Goal: Task Accomplishment & Management: Manage account settings

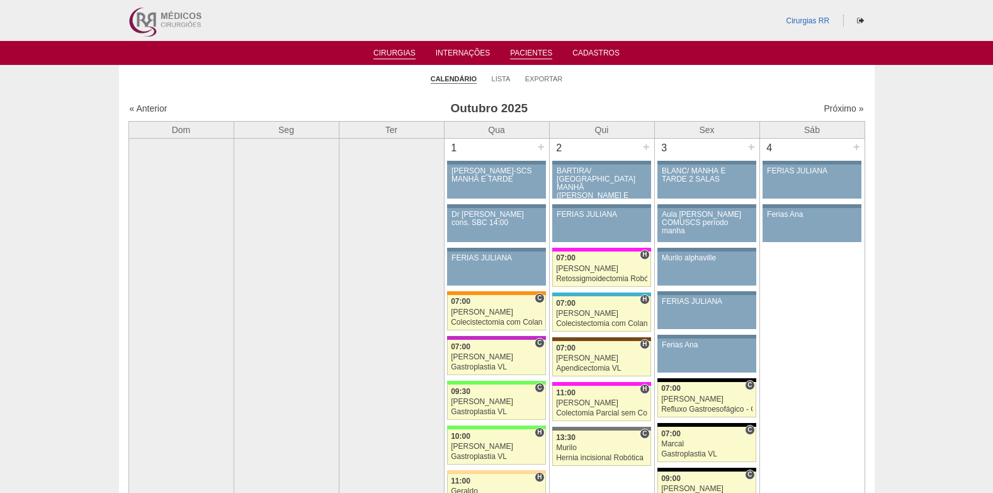
click at [527, 52] on link "Pacientes" at bounding box center [531, 53] width 42 height 11
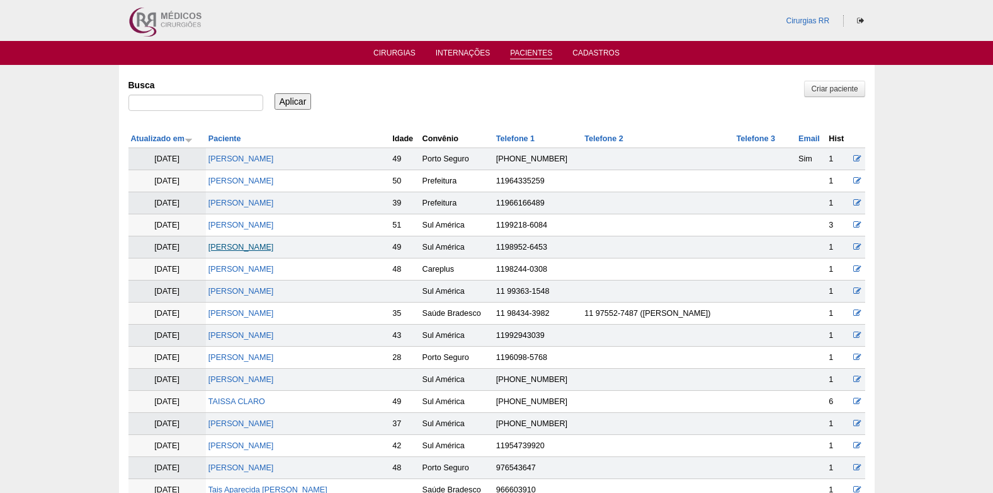
click at [259, 248] on link "[PERSON_NAME]" at bounding box center [240, 246] width 65 height 9
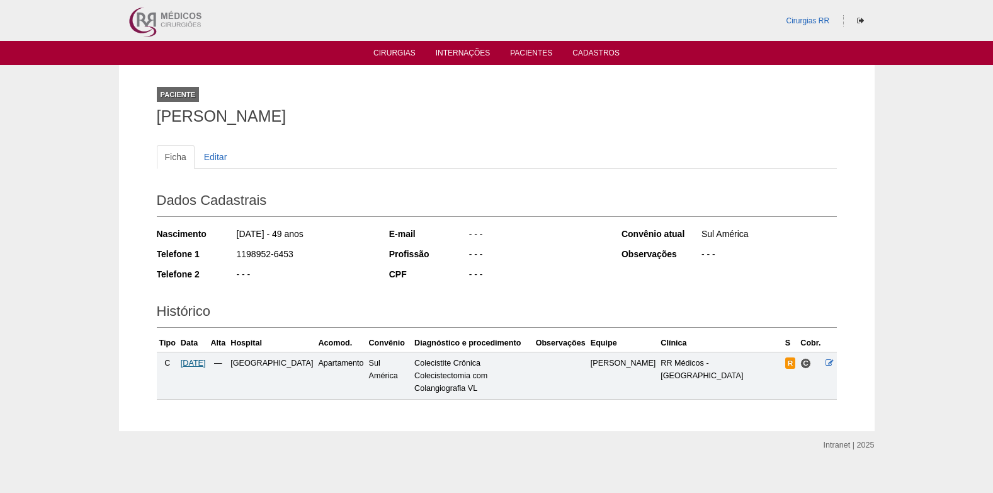
click at [205, 362] on span "12/11/2025" at bounding box center [193, 362] width 25 height 9
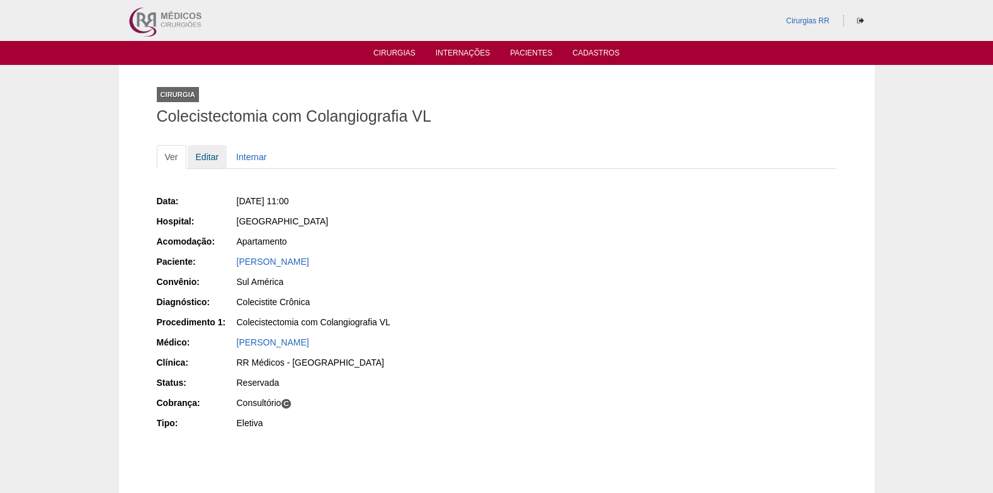
click at [210, 152] on link "Editar" at bounding box center [208, 157] width 40 height 24
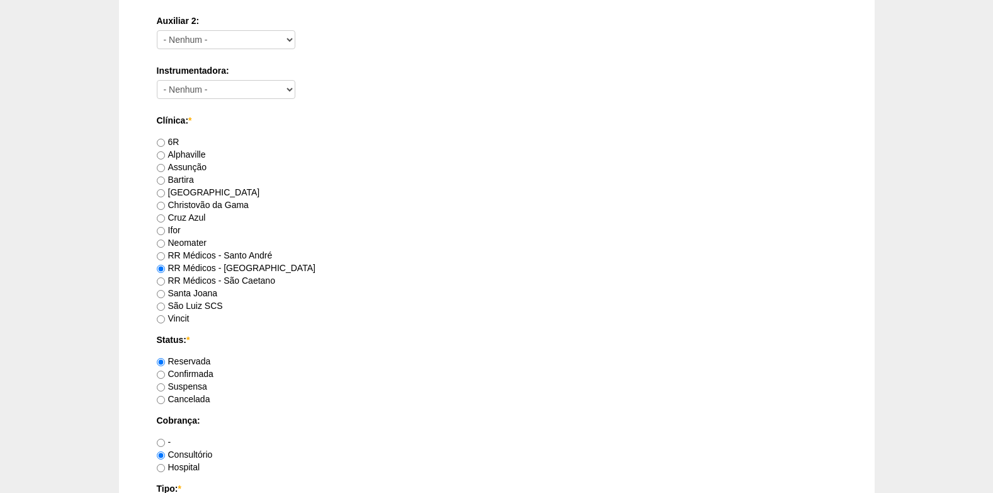
scroll to position [756, 0]
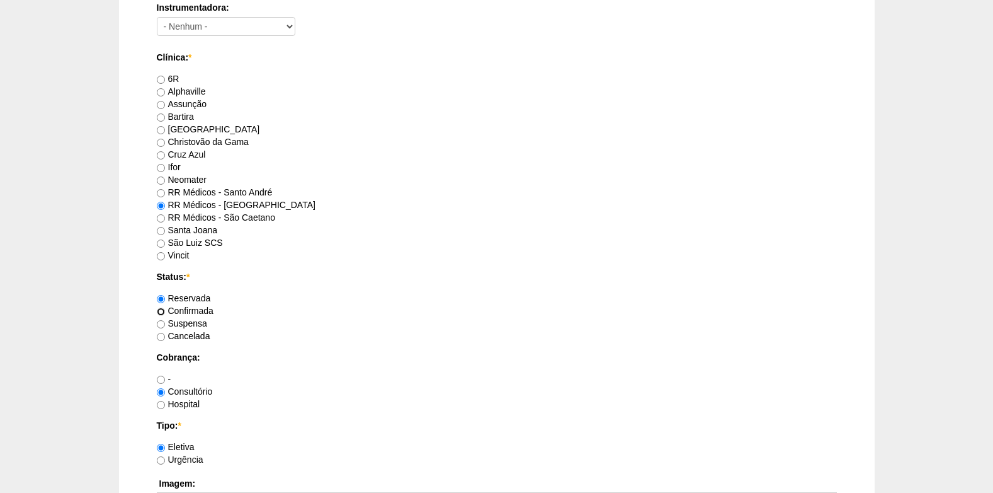
click at [157, 309] on input "Confirmada" at bounding box center [161, 311] width 8 height 8
radio input "true"
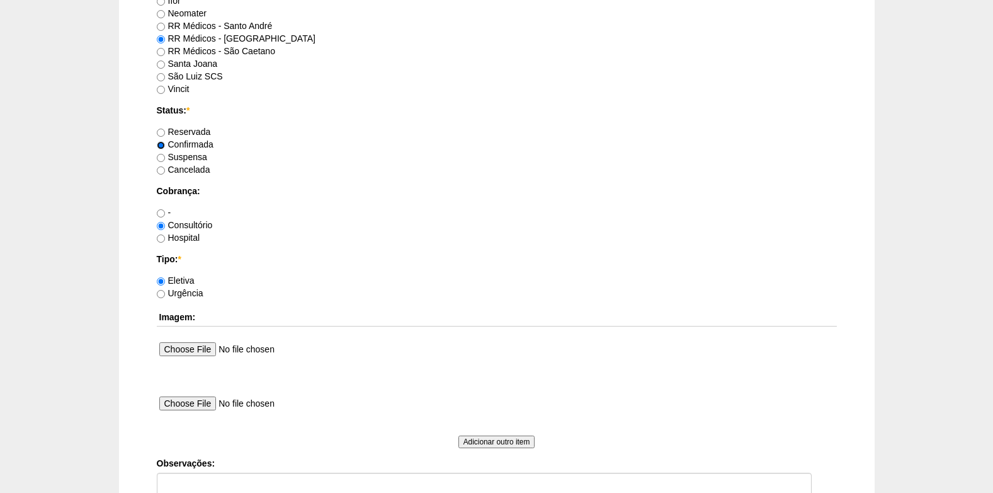
scroll to position [1008, 0]
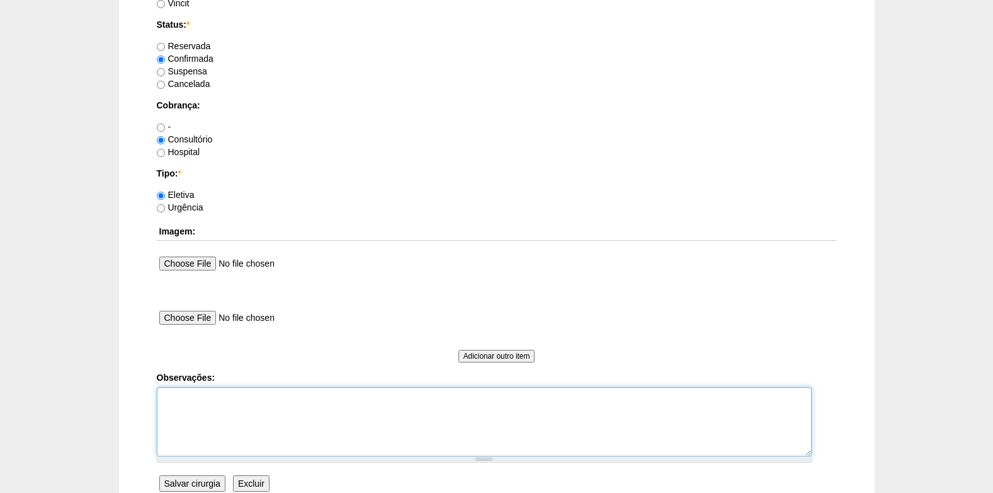
click at [203, 402] on textarea "Observações:" at bounding box center [484, 421] width 655 height 69
type textarea "c"
type textarea "COBRANÇA CONSULTÓRIO"
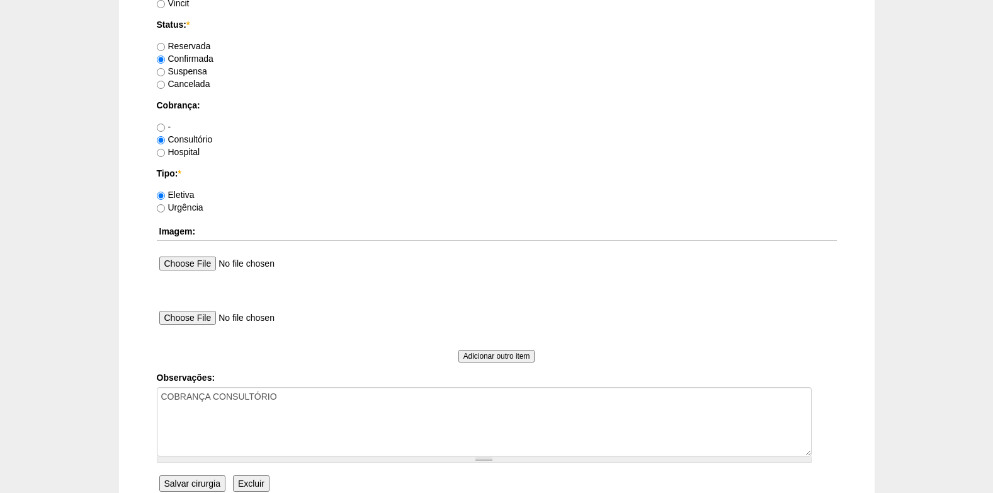
click at [202, 482] on input "Salvar cirurgia" at bounding box center [192, 483] width 66 height 16
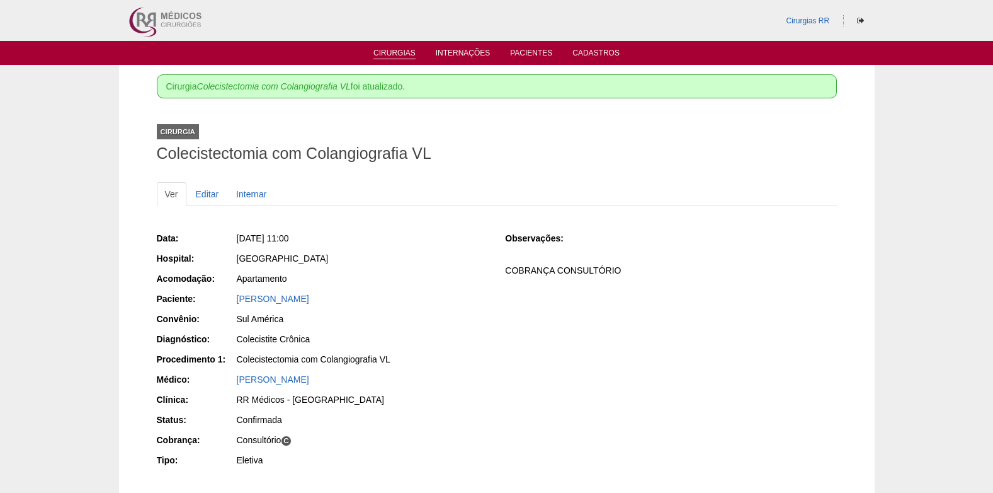
click at [400, 50] on link "Cirurgias" at bounding box center [394, 53] width 42 height 11
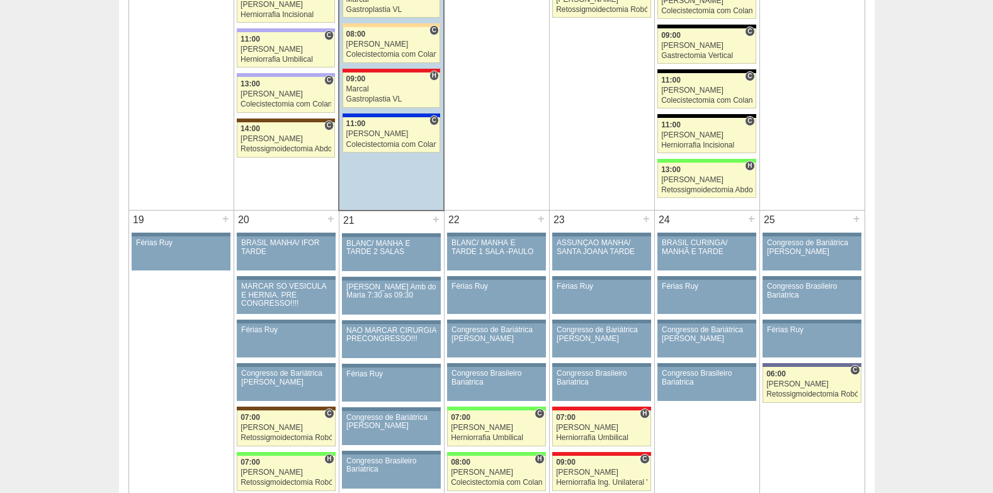
scroll to position [2015, 0]
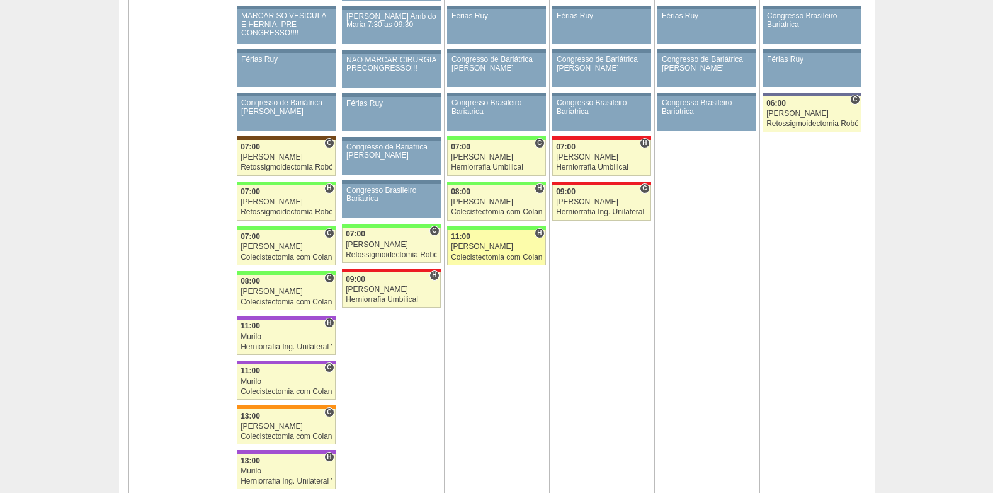
click at [484, 251] on div "Felipe Rossi" at bounding box center [496, 246] width 91 height 8
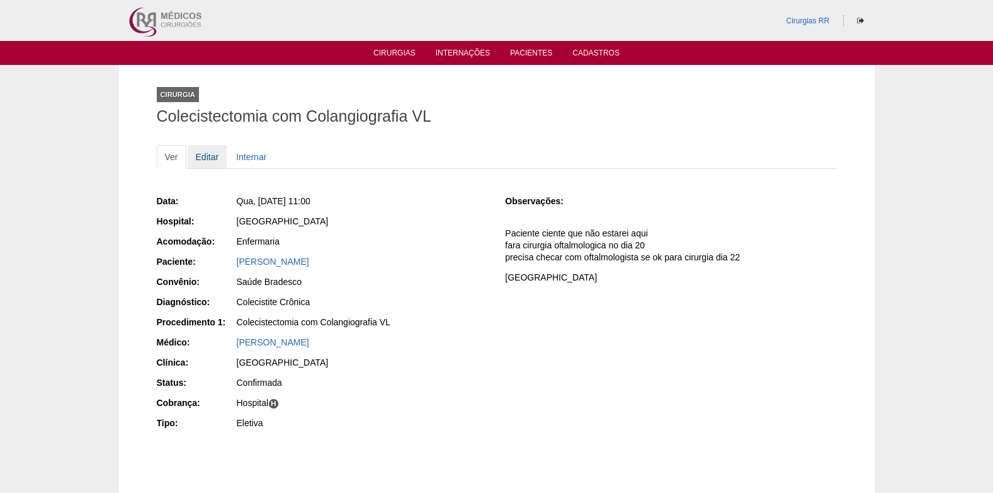
click at [200, 158] on link "Editar" at bounding box center [208, 157] width 40 height 24
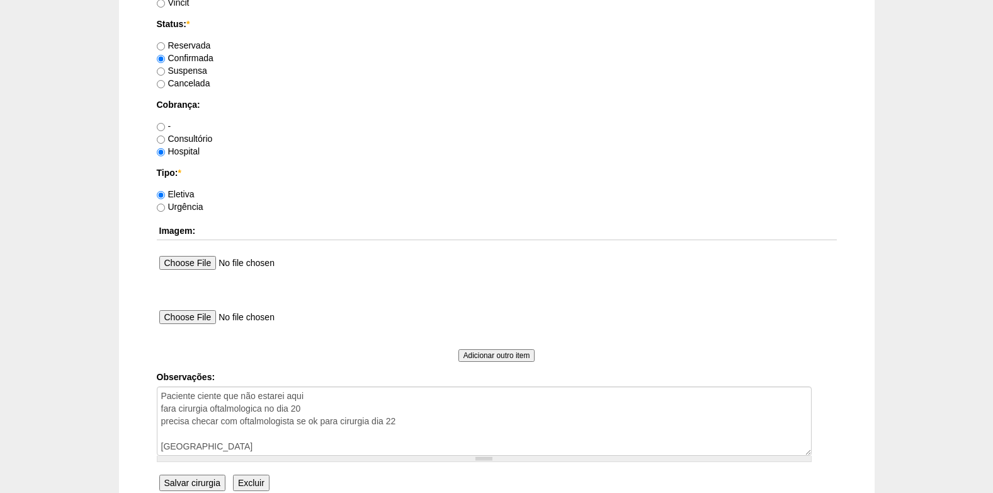
scroll to position [1130, 0]
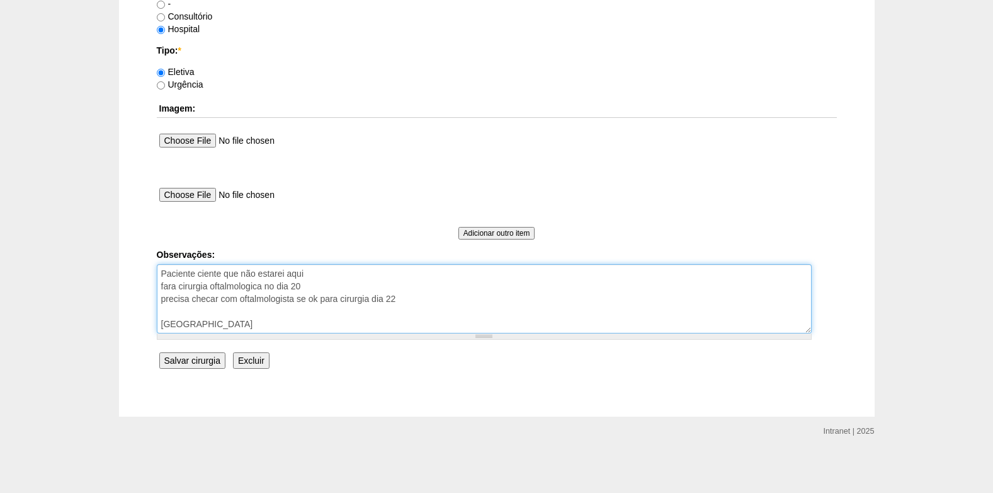
click at [285, 325] on textarea "Paciente ciente que não estarei aqui fara cirurgia oftalmologica no dia 20 prec…" at bounding box center [484, 298] width 655 height 69
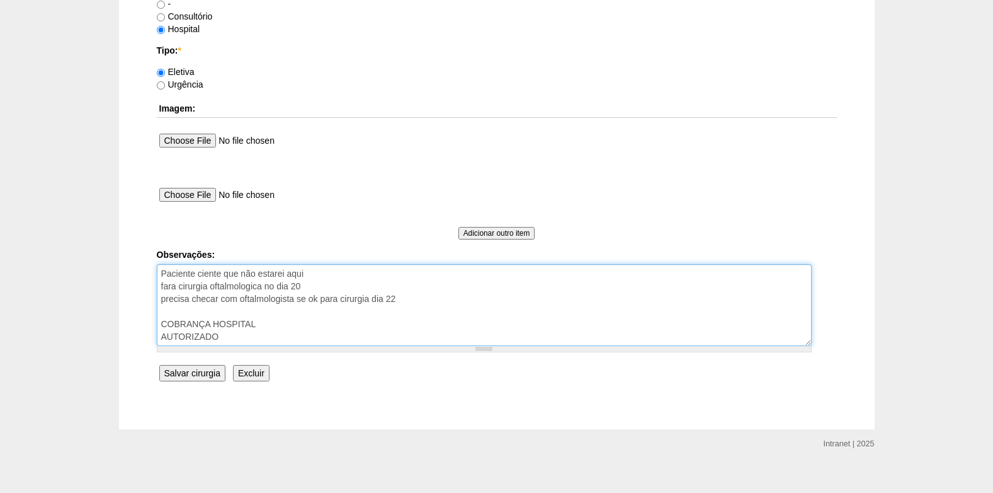
type textarea "Paciente ciente que não estarei aqui fara cirurgia oftalmologica no dia 20 prec…"
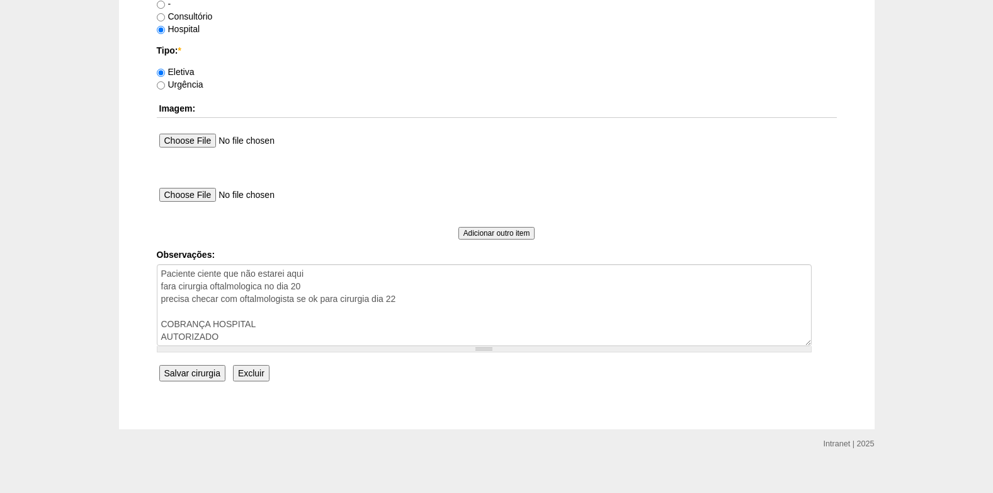
click at [196, 377] on input "Salvar cirurgia" at bounding box center [192, 373] width 66 height 16
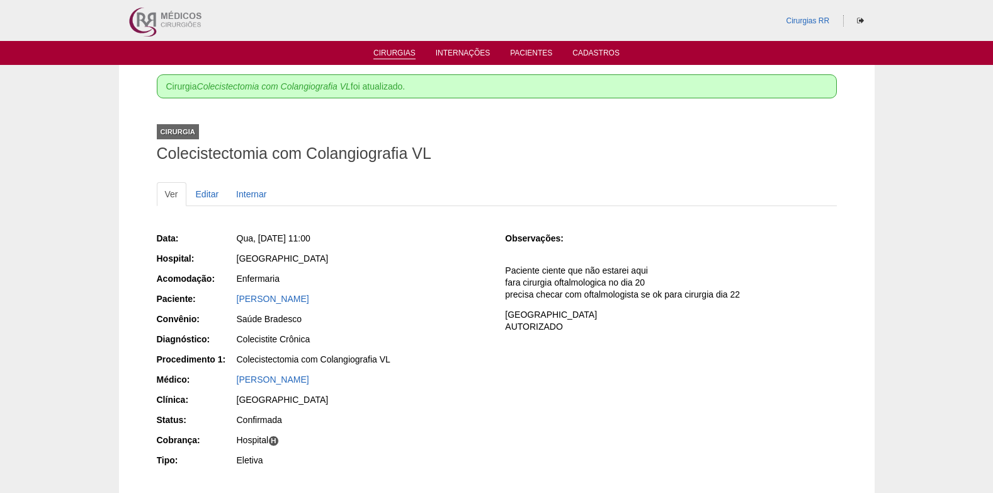
click at [388, 54] on link "Cirurgias" at bounding box center [394, 53] width 42 height 11
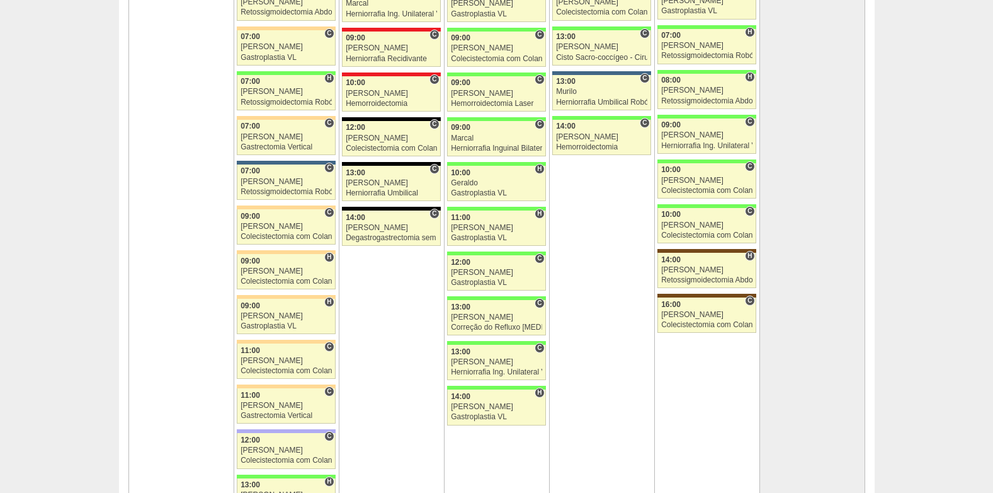
scroll to position [2834, 0]
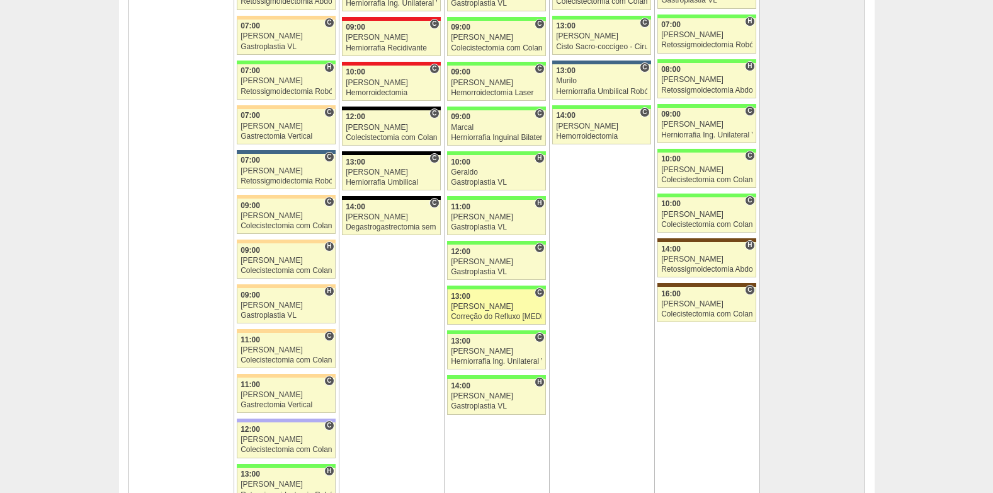
click at [478, 307] on div "[PERSON_NAME]" at bounding box center [496, 306] width 91 height 8
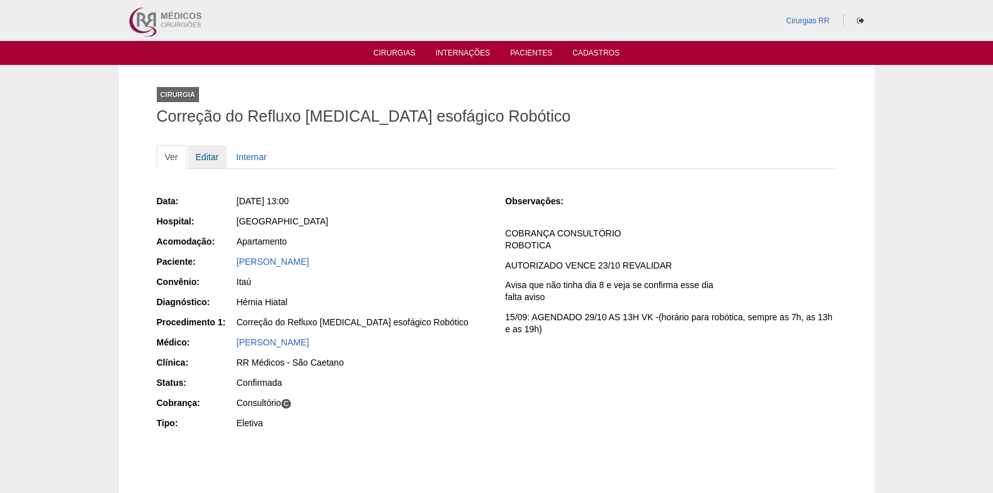
click at [212, 159] on link "Editar" at bounding box center [208, 157] width 40 height 24
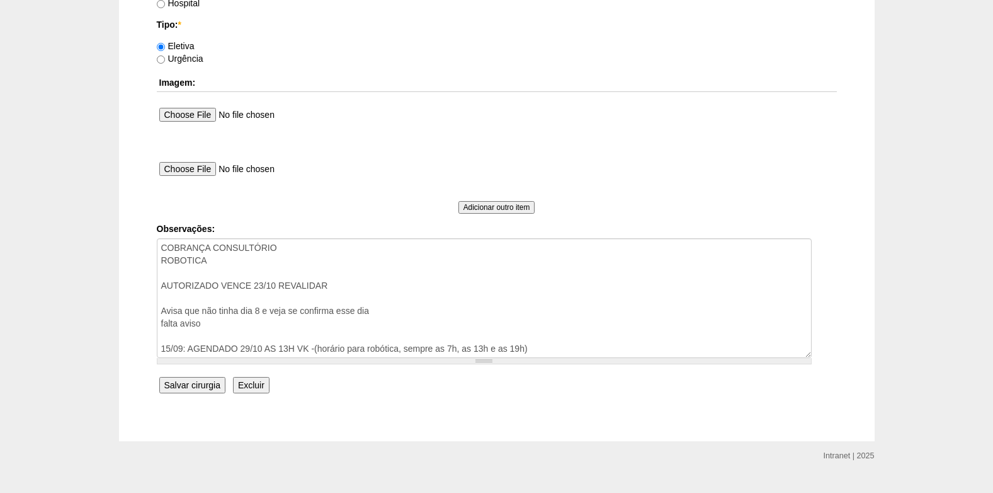
scroll to position [1181, 0]
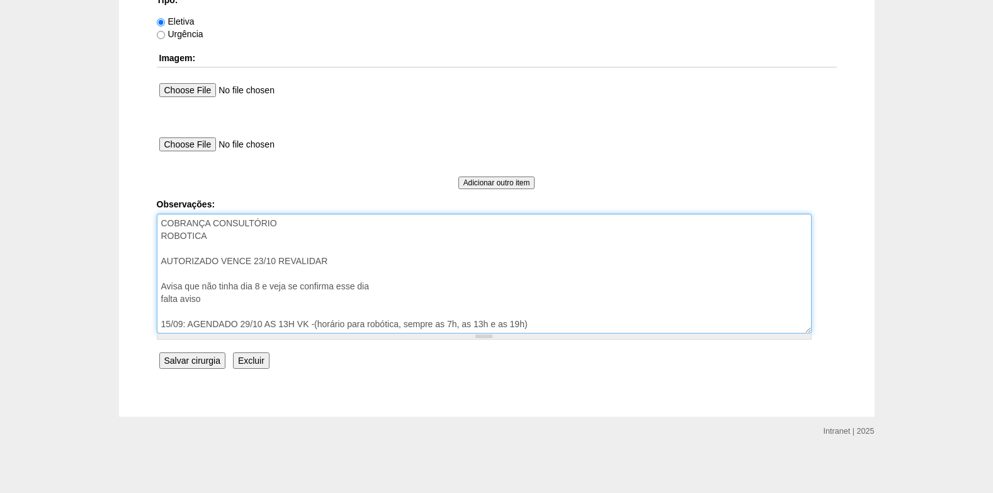
drag, startPoint x: 343, startPoint y: 262, endPoint x: 257, endPoint y: 268, distance: 85.8
click at [257, 268] on textarea "COBRANÇA CONSULTÓRIO ROBOTICA AUTORIZADO VENCE 23/10 REVALIDAR Avisa que não ti…" at bounding box center [484, 274] width 655 height 120
click at [342, 253] on textarea "COBRANÇA CONSULTÓRIO ROBOTICA AUTORIZADO VENCE 23/10 REVALIDAR Avisa que não ti…" at bounding box center [484, 274] width 655 height 120
drag, startPoint x: 346, startPoint y: 261, endPoint x: 260, endPoint y: 265, distance: 86.3
click at [260, 265] on textarea "COBRANÇA CONSULTÓRIO ROBOTICA AUTORIZADO VENCE 23/10 REVALIDAR Avisa que não ti…" at bounding box center [484, 274] width 655 height 120
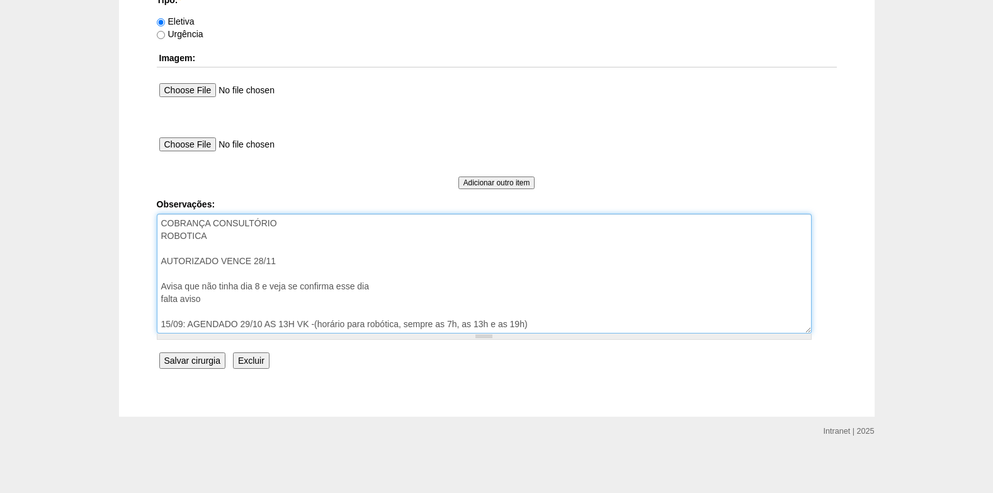
drag, startPoint x: 555, startPoint y: 321, endPoint x: 154, endPoint y: 336, distance: 400.9
type textarea "COBRANÇA CONSULTÓRIO ROBOTICA AUTORIZADO VENCE 28/11 Avisa que não tinha dia 8 …"
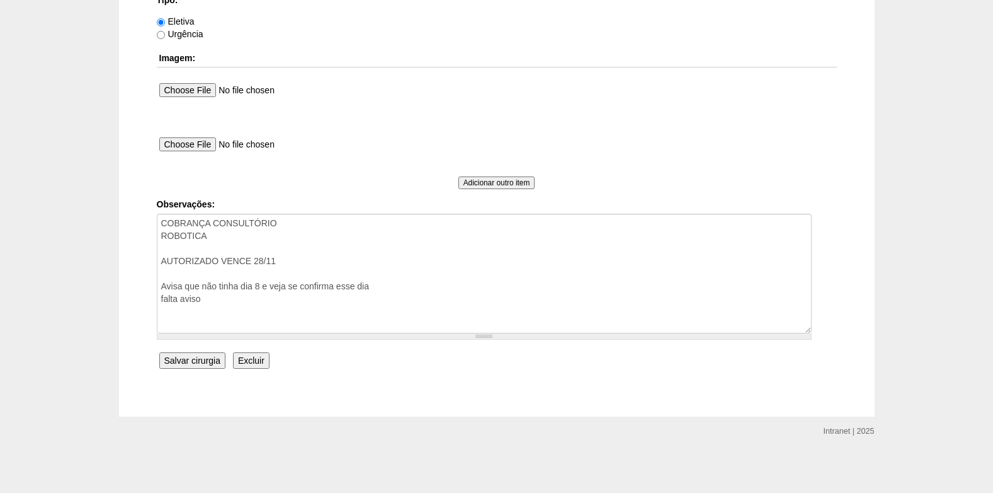
click at [195, 361] on input "Salvar cirurgia" at bounding box center [192, 360] width 66 height 16
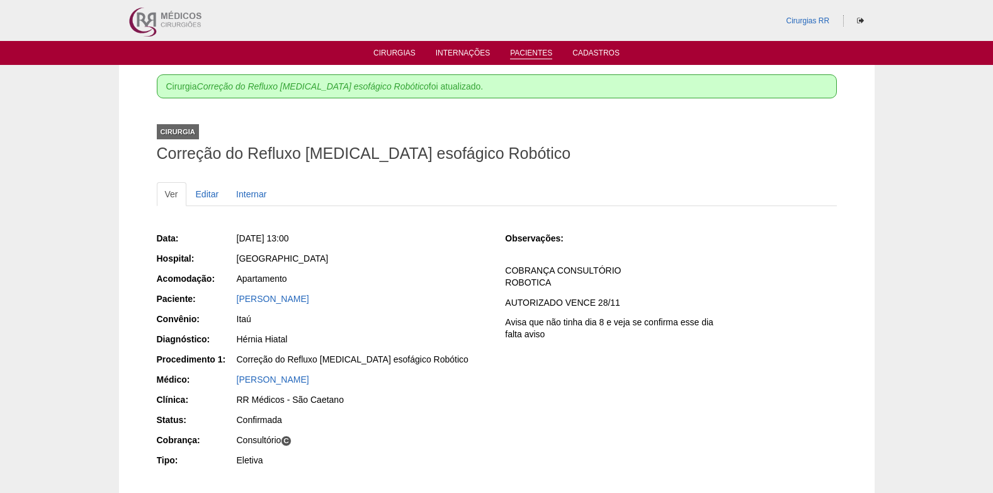
click at [520, 57] on link "Pacientes" at bounding box center [531, 53] width 42 height 11
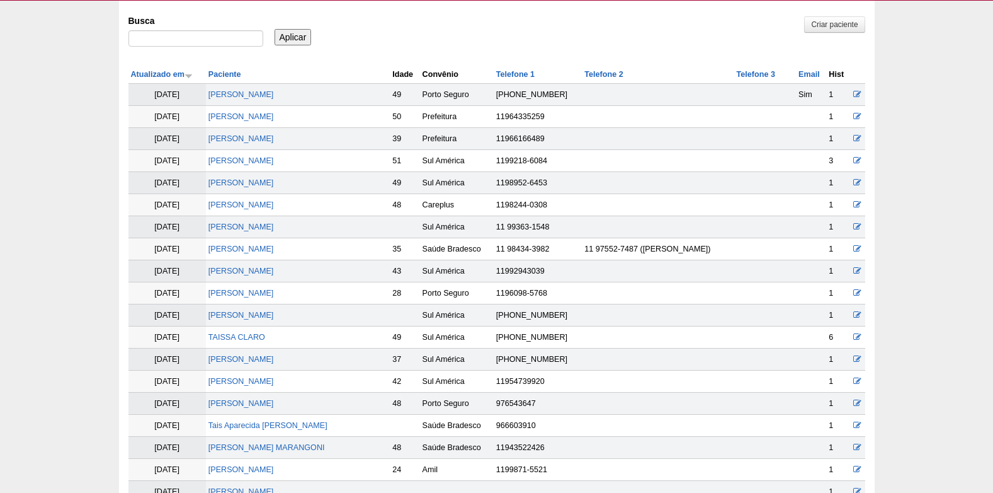
scroll to position [63, 0]
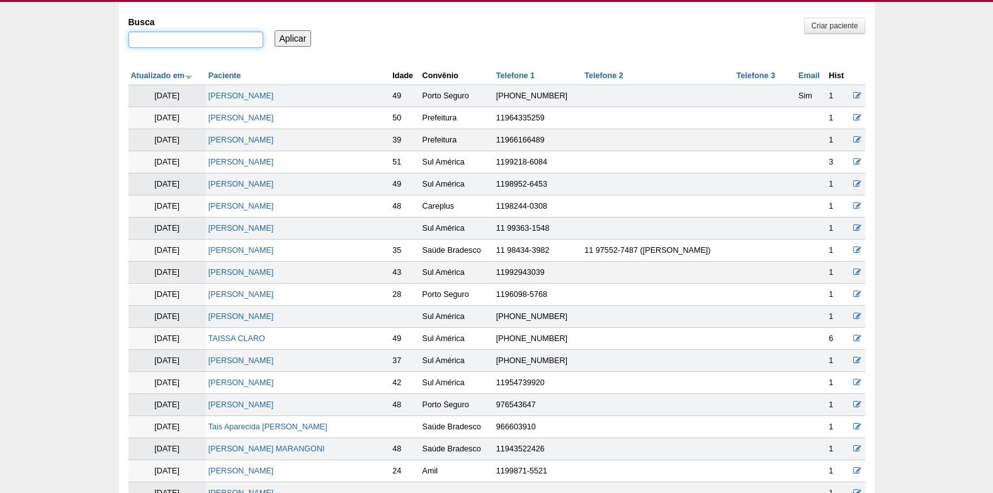
click at [220, 40] on input "Busca" at bounding box center [195, 39] width 135 height 16
type input "hozanito"
click at [293, 44] on input "Aplicar" at bounding box center [293, 38] width 37 height 16
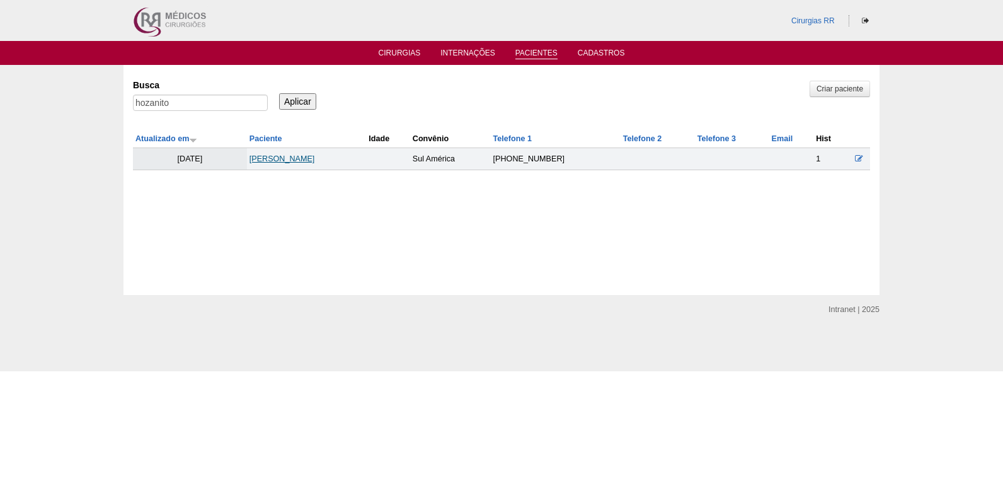
click at [313, 160] on link "[PERSON_NAME]" at bounding box center [281, 158] width 65 height 9
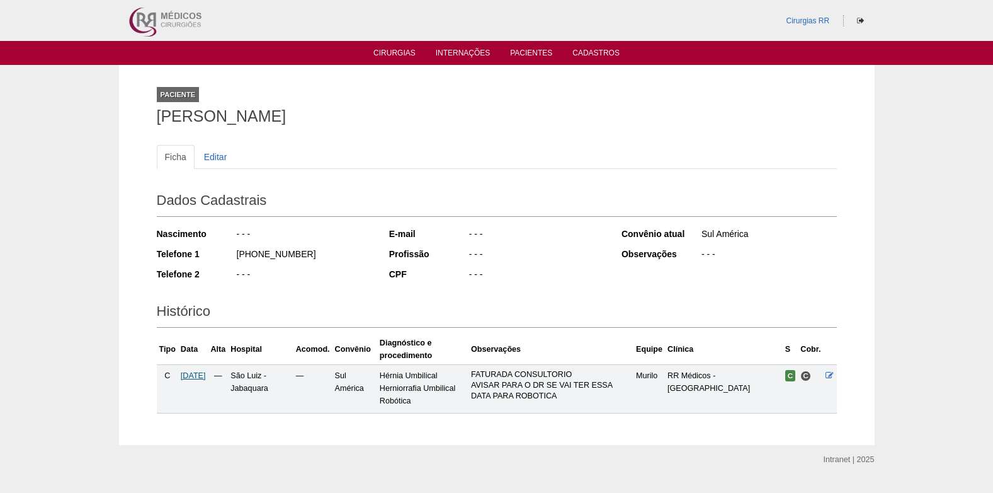
click at [198, 374] on span "[DATE]" at bounding box center [193, 375] width 25 height 9
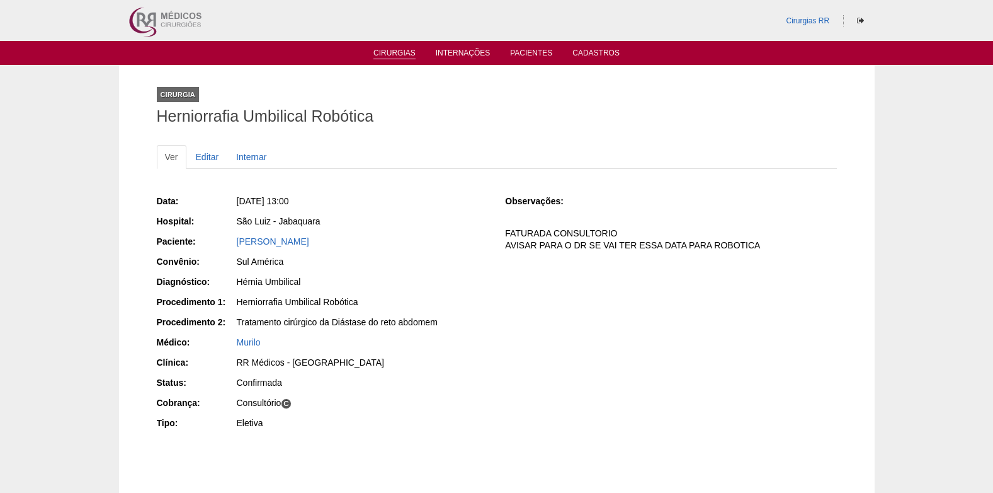
click at [406, 52] on link "Cirurgias" at bounding box center [394, 53] width 42 height 11
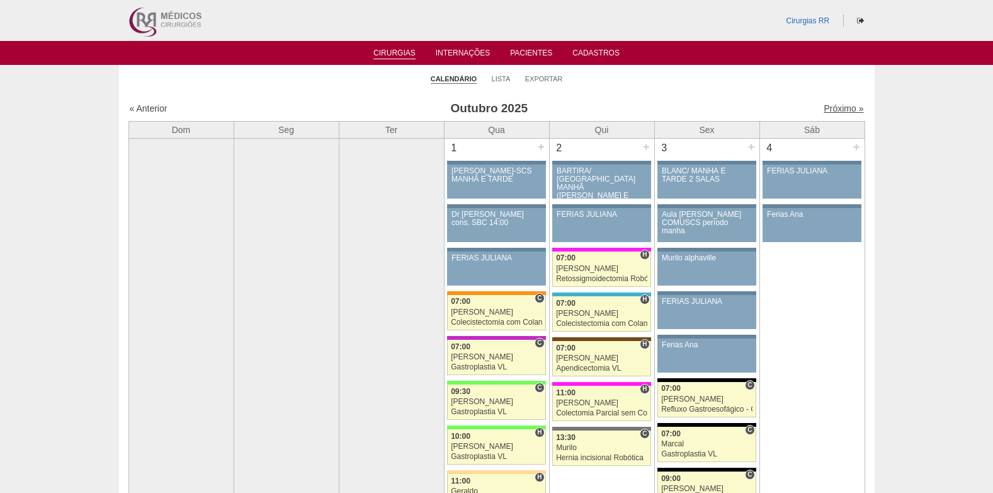
click at [830, 110] on link "Próximo »" at bounding box center [844, 108] width 40 height 10
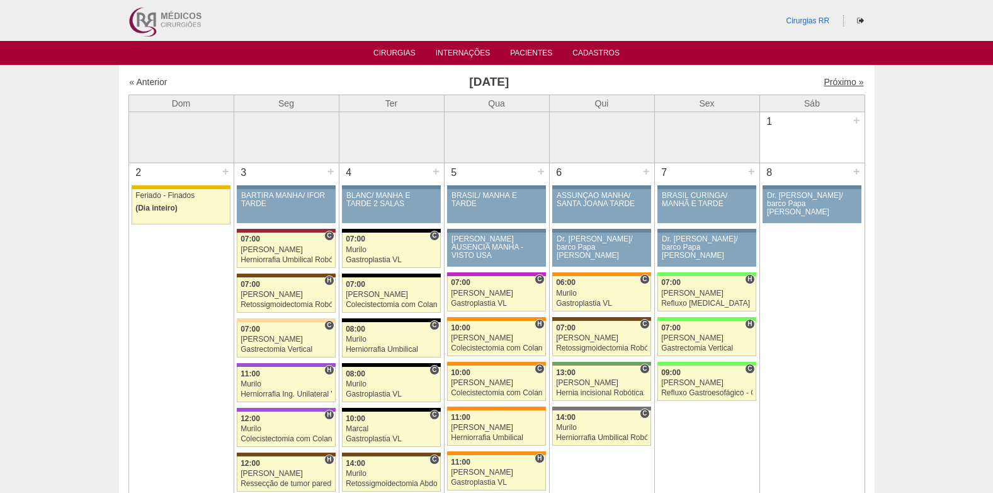
click at [824, 81] on link "Próximo »" at bounding box center [844, 82] width 40 height 10
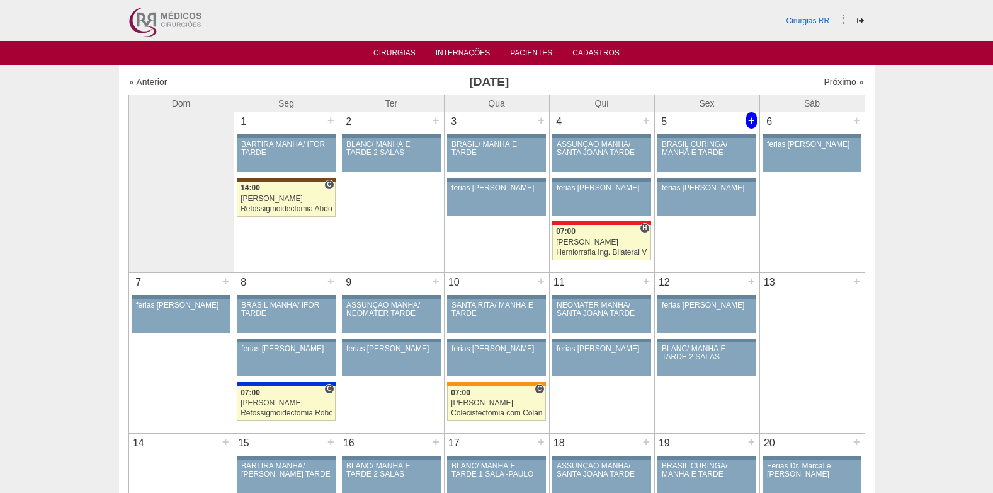
click at [752, 119] on div "+" at bounding box center [751, 120] width 11 height 16
click at [608, 54] on link "Cadastros" at bounding box center [595, 53] width 47 height 11
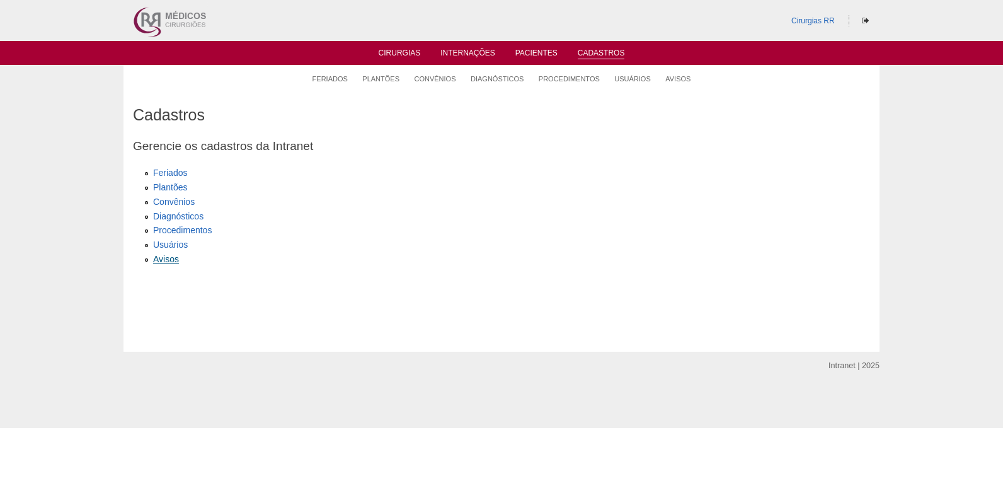
click at [168, 261] on link "Avisos" at bounding box center [166, 259] width 26 height 10
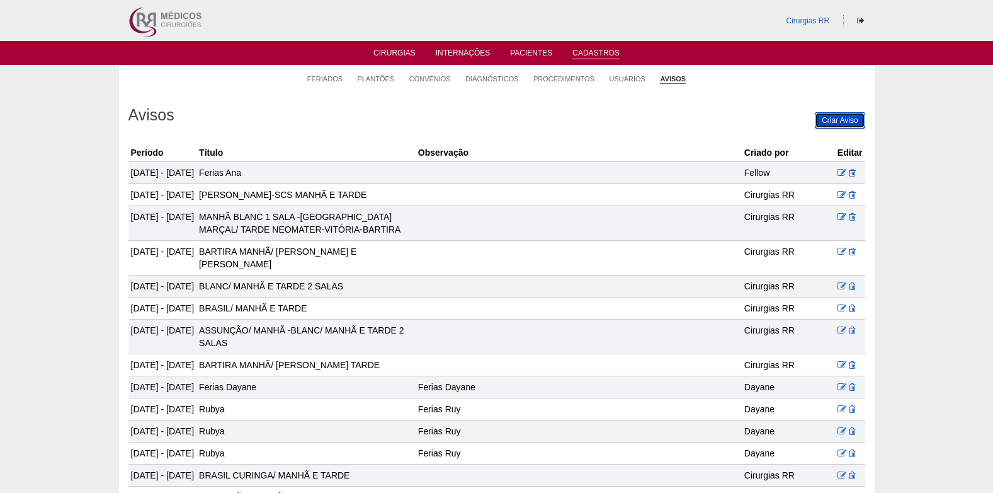
click at [845, 117] on link "Criar Aviso" at bounding box center [840, 120] width 50 height 16
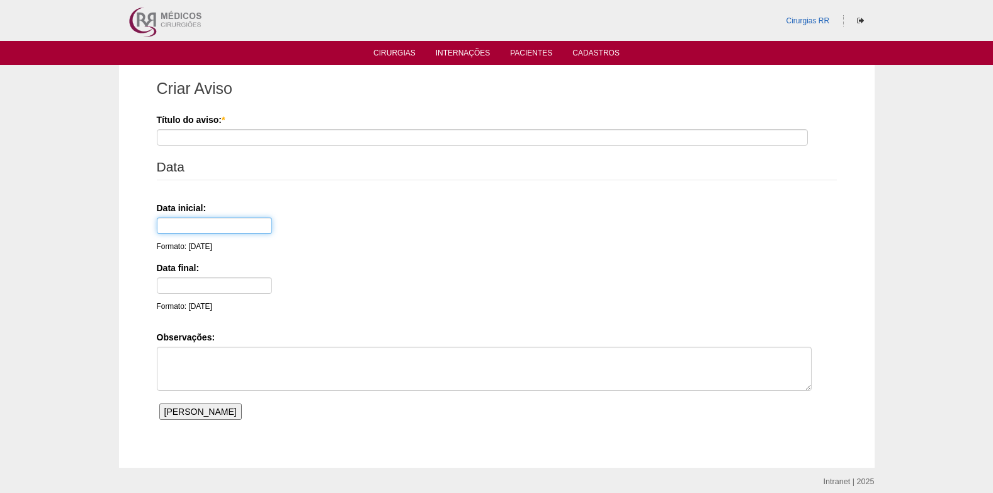
click at [194, 225] on input "text" at bounding box center [214, 225] width 115 height 16
click at [512, 233] on div "Data inicial: Formato: 14/10/25" at bounding box center [495, 227] width 676 height 51
click at [224, 231] on input "text" at bounding box center [214, 225] width 115 height 16
click at [367, 218] on div "Data inicial: Formato: 14/10/25" at bounding box center [495, 227] width 676 height 51
click at [181, 232] on input "text" at bounding box center [214, 225] width 115 height 16
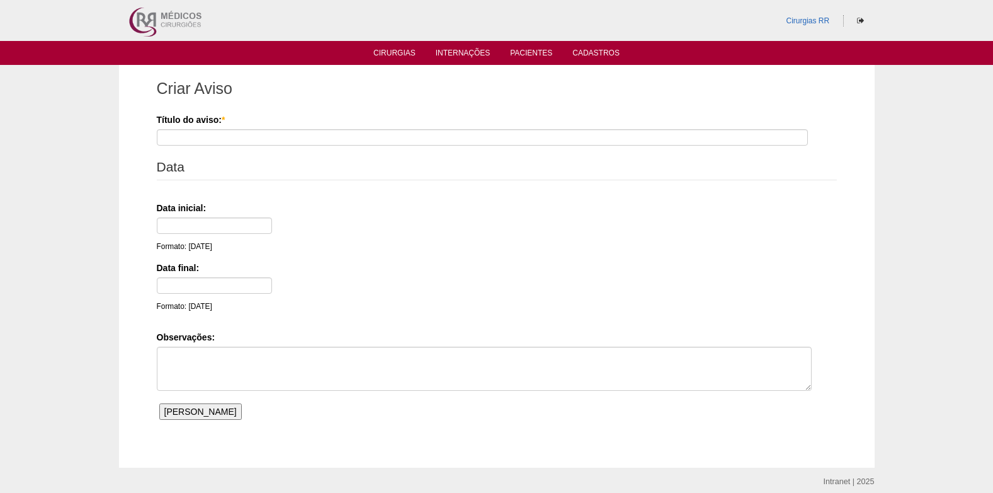
click at [322, 204] on label "Data inicial:" at bounding box center [495, 208] width 676 height 13
click at [216, 221] on input "text" at bounding box center [214, 225] width 115 height 16
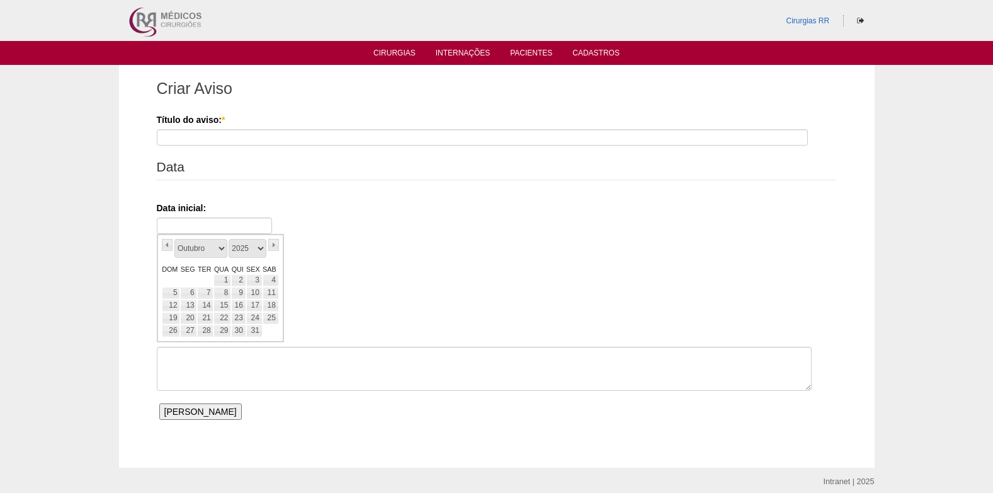
click at [385, 220] on div "Data inicial: Formato: 14/10/25" at bounding box center [495, 227] width 676 height 51
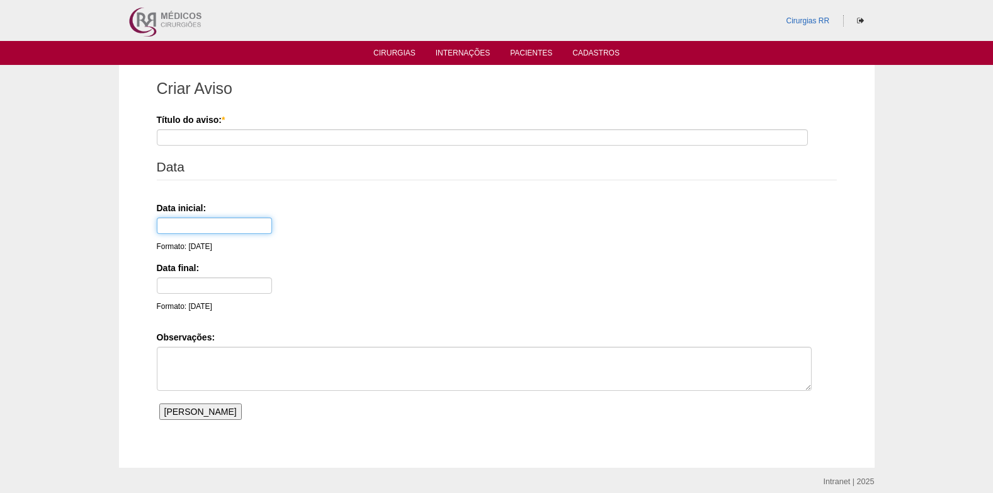
click at [199, 229] on input "text" at bounding box center [214, 225] width 115 height 16
click at [128, 241] on div "Criar Aviso Título do aviso: * Data Data inicial: Formato: 14/10/25 Data final:…" at bounding box center [497, 266] width 756 height 402
click at [235, 222] on input "text" at bounding box center [214, 225] width 115 height 16
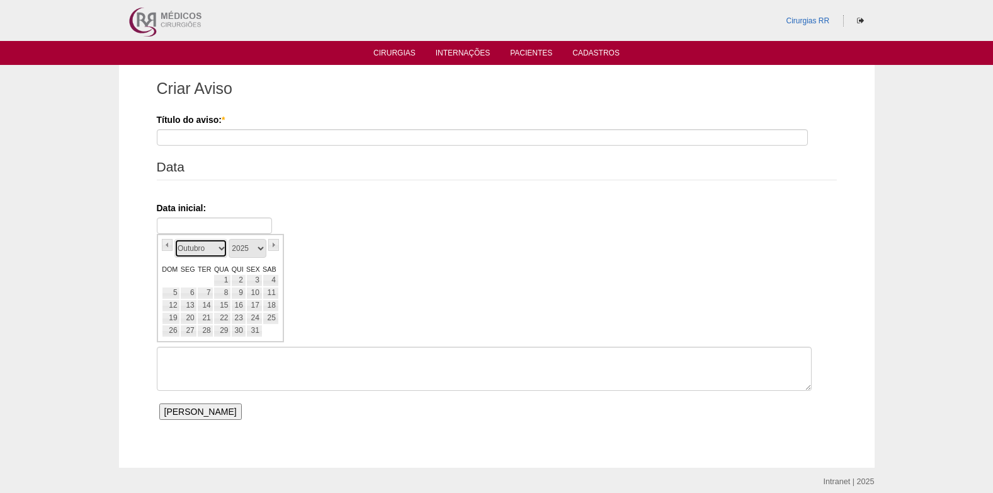
click at [222, 248] on select "Janeiro Fevereiro Março Abril Maio Junho Julho Agosto Setembro Outubro Novembro…" at bounding box center [200, 248] width 53 height 19
click at [258, 282] on link "5" at bounding box center [254, 280] width 16 height 13
type input "05/12/25"
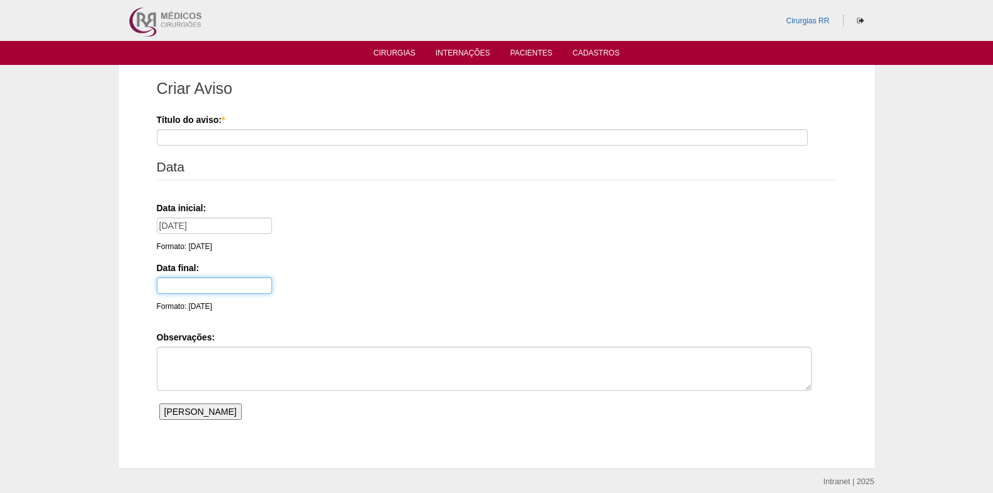
click at [203, 286] on input "text" at bounding box center [214, 285] width 115 height 16
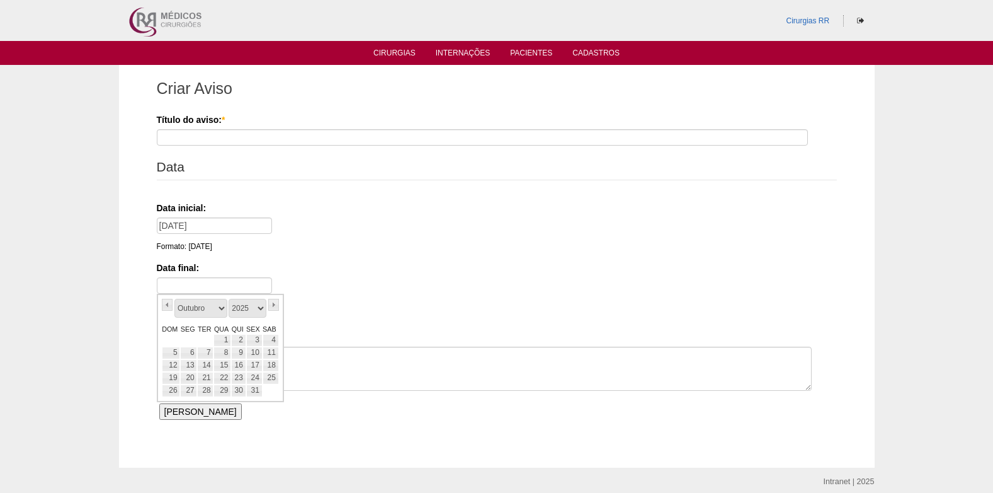
click at [294, 252] on div "Data inicial: 05/12/25 Formato: 14/10/25" at bounding box center [495, 227] width 676 height 51
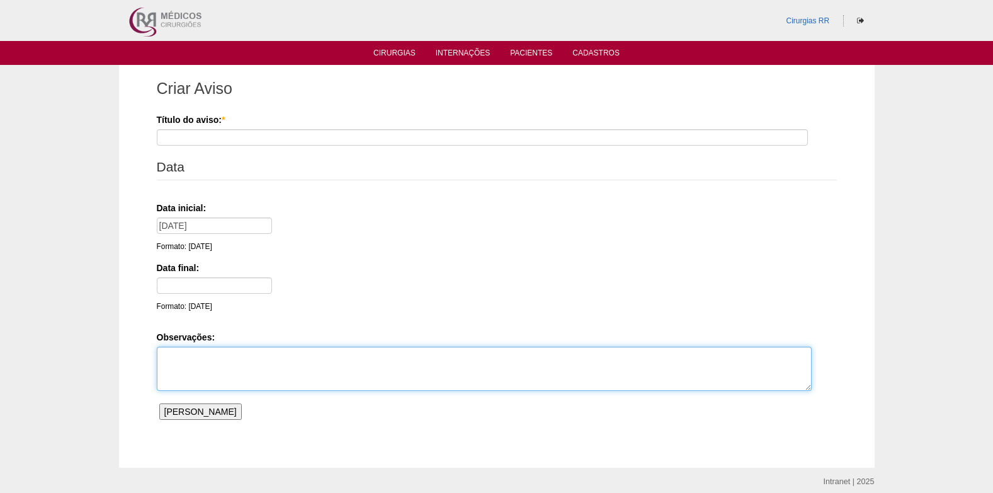
click at [189, 360] on textarea "Observações:" at bounding box center [484, 368] width 655 height 44
type textarea "f"
type textarea "F"
click at [161, 358] on textarea "CONFRATERNIZAÇÃO" at bounding box center [484, 368] width 655 height 44
click at [296, 356] on textarea "FESTA CONFRATERNIZAÇÃO" at bounding box center [484, 368] width 655 height 44
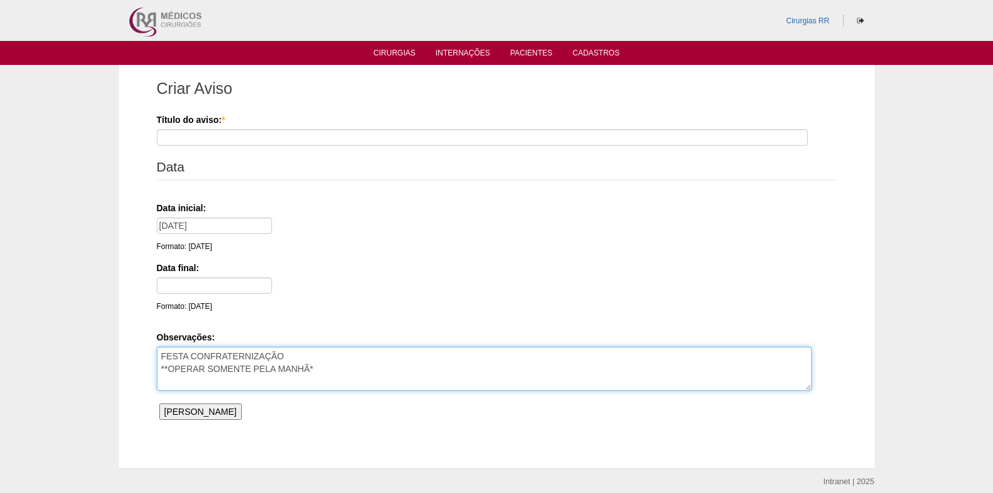
type textarea "FESTA CONFRATERNIZAÇÃO **OPERAR SOMENTE PELA MANHÃ*"
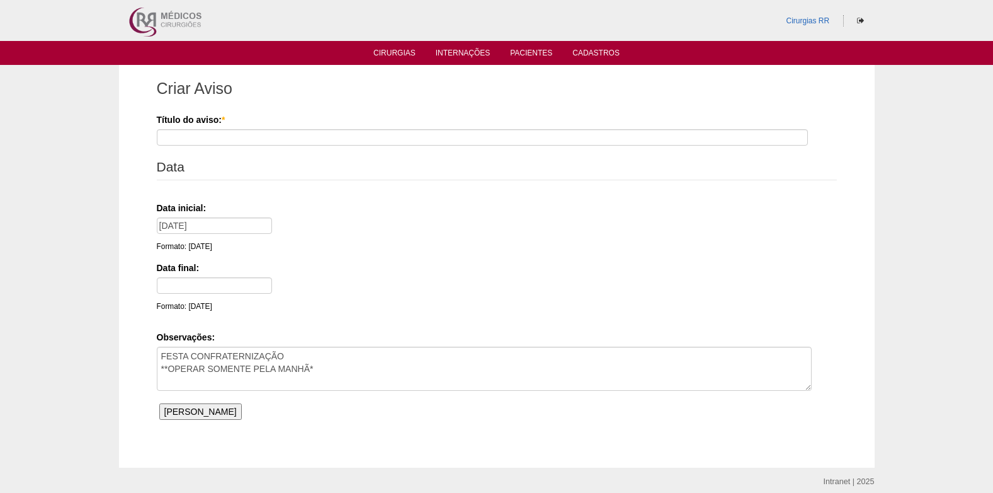
click at [207, 409] on input "Salvar Aviso" at bounding box center [200, 411] width 83 height 16
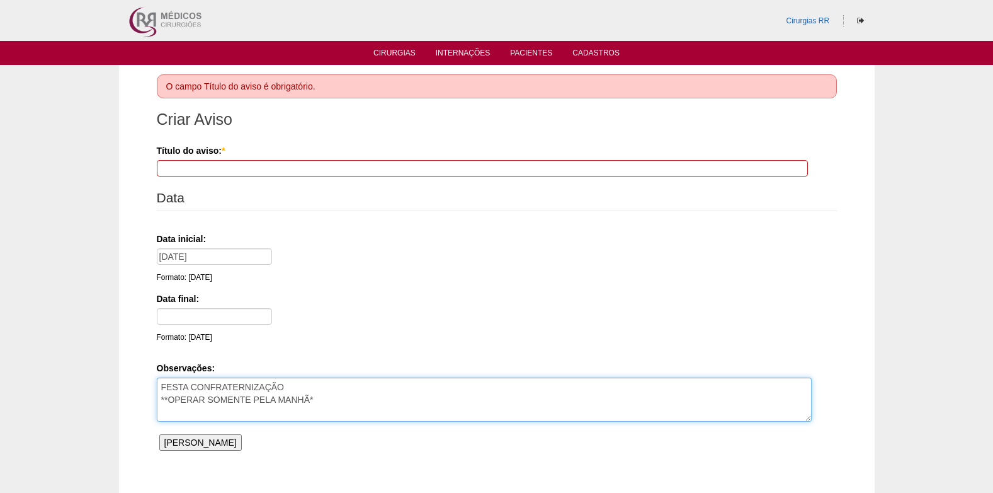
drag, startPoint x: 297, startPoint y: 387, endPoint x: 160, endPoint y: 387, distance: 136.7
click at [160, 387] on textarea "FESTA CONFRATERNIZAÇÃO **OPERAR SOMENTE PELA MANHÃ*" at bounding box center [484, 399] width 655 height 44
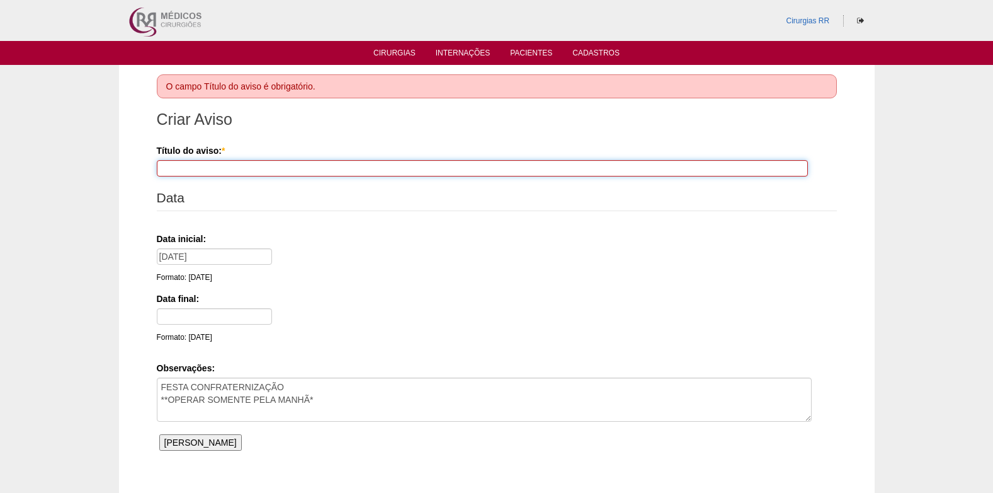
click at [232, 169] on input "Título do aviso: *" at bounding box center [482, 168] width 651 height 16
paste input "FESTA CONFRATERNIZAÇÃO"
type input "FESTA CONFRATERNIZAÇÃO"
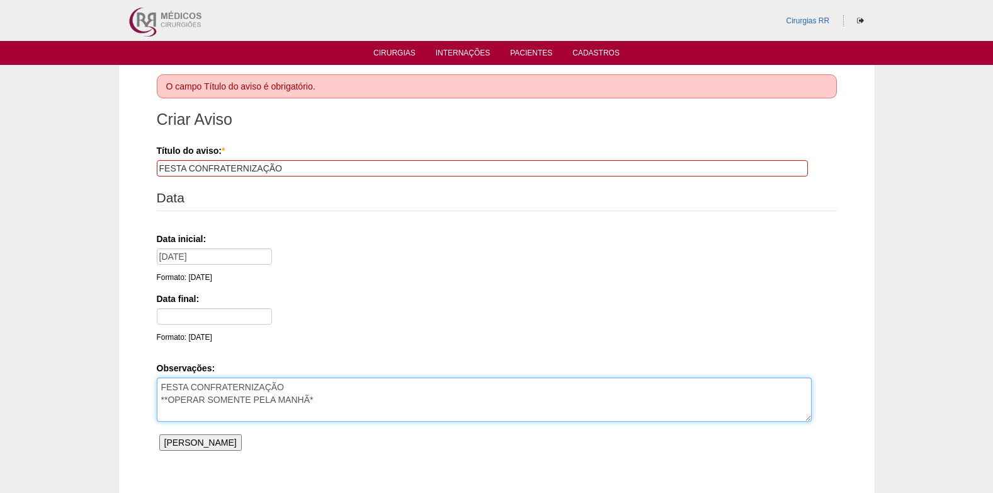
drag, startPoint x: 279, startPoint y: 389, endPoint x: 140, endPoint y: 389, distance: 139.2
click at [140, 389] on div "O campo Título do aviso é obrigatório. Criar Aviso Título do aviso: * FESTA CON…" at bounding box center [497, 281] width 756 height 433
type textarea "**OPERAR SOMENTE PELA MANHÃ*"
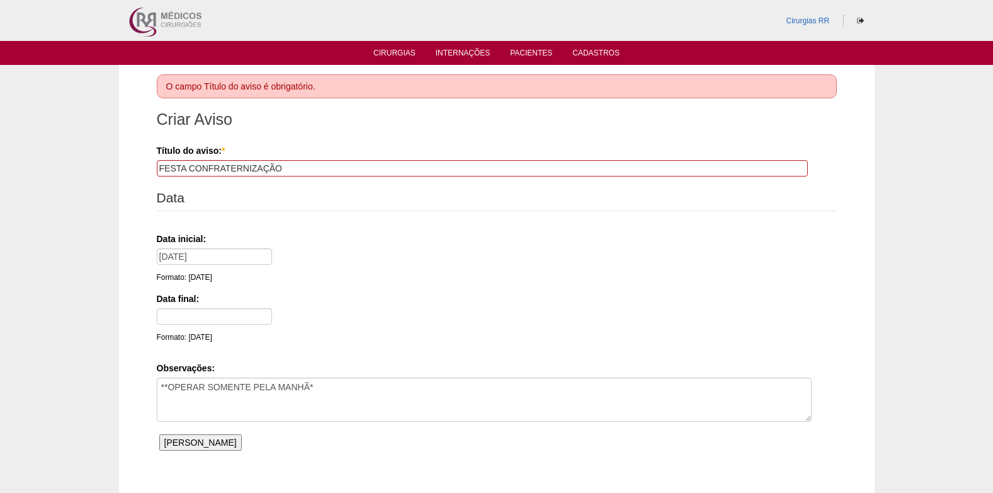
click at [162, 440] on input "[PERSON_NAME]" at bounding box center [200, 442] width 83 height 16
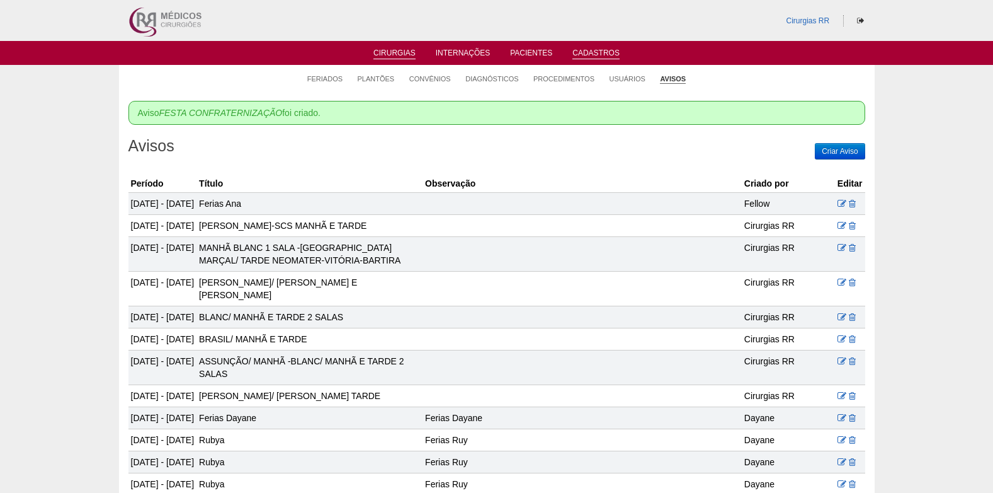
click at [398, 50] on link "Cirurgias" at bounding box center [394, 53] width 42 height 11
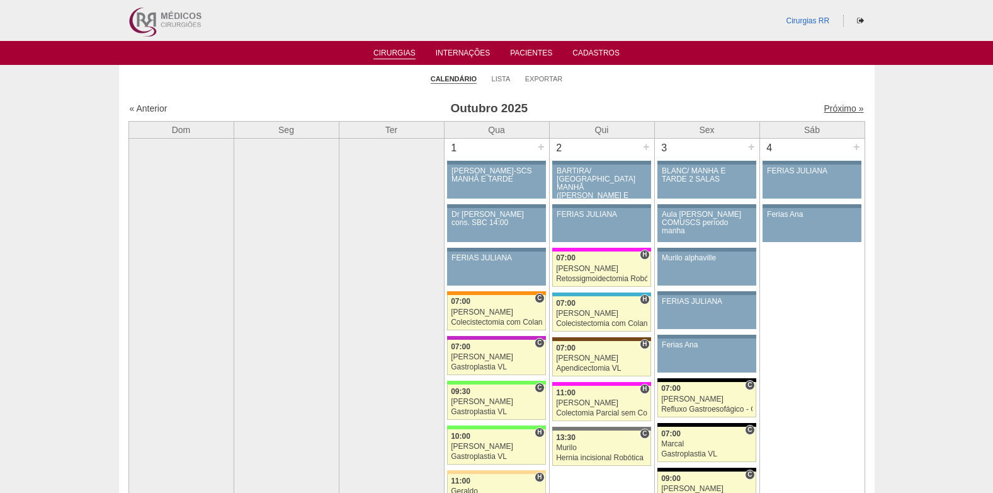
click at [833, 108] on link "Próximo »" at bounding box center [844, 108] width 40 height 10
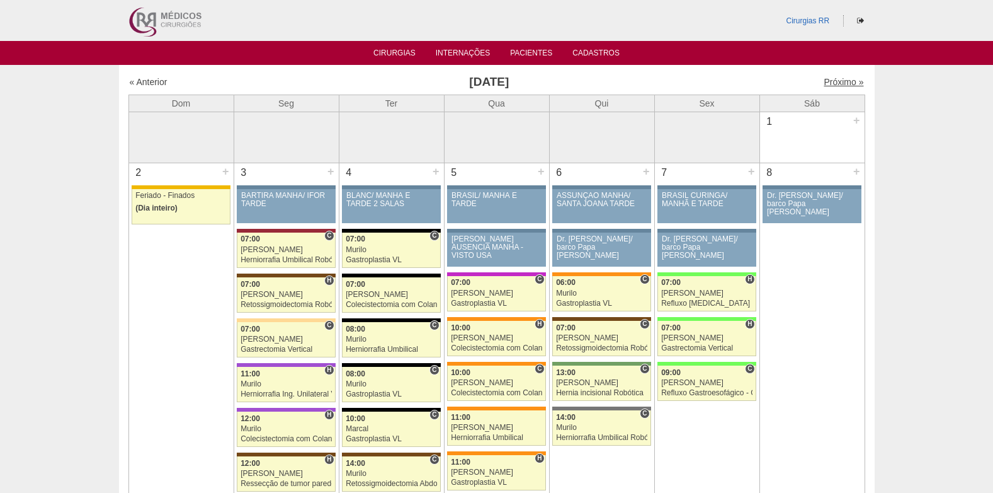
click at [829, 82] on link "Próximo »" at bounding box center [844, 82] width 40 height 10
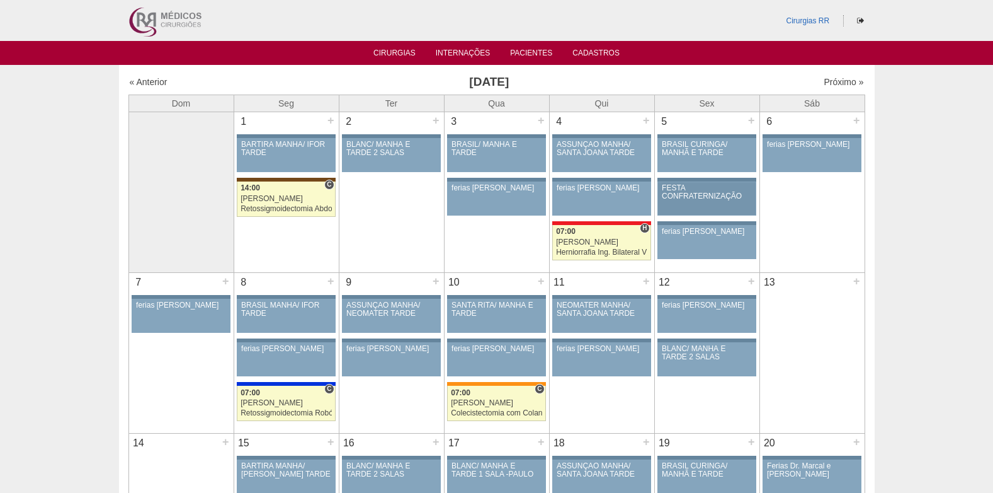
click at [712, 195] on div "FESTA CONFRATERNIZAÇÃO" at bounding box center [707, 192] width 90 height 16
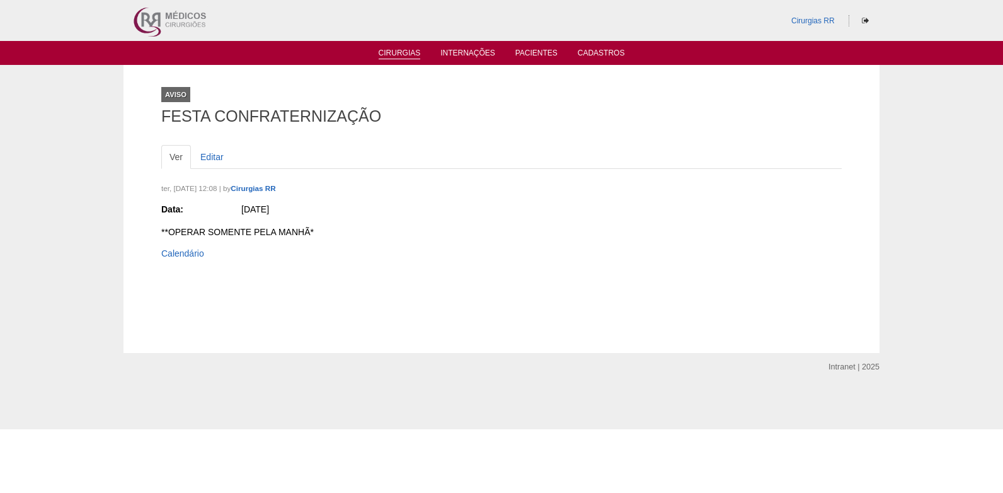
click at [396, 56] on link "Cirurgias" at bounding box center [400, 53] width 42 height 11
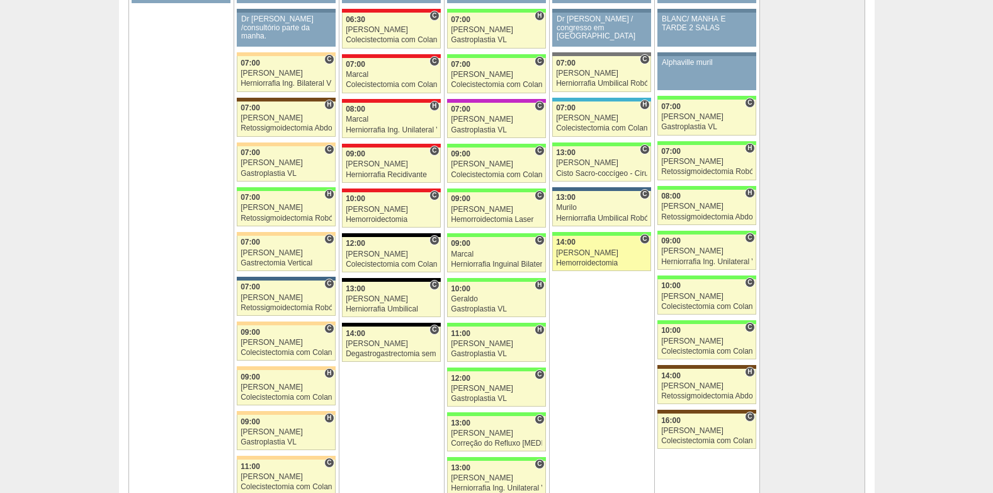
scroll to position [2708, 0]
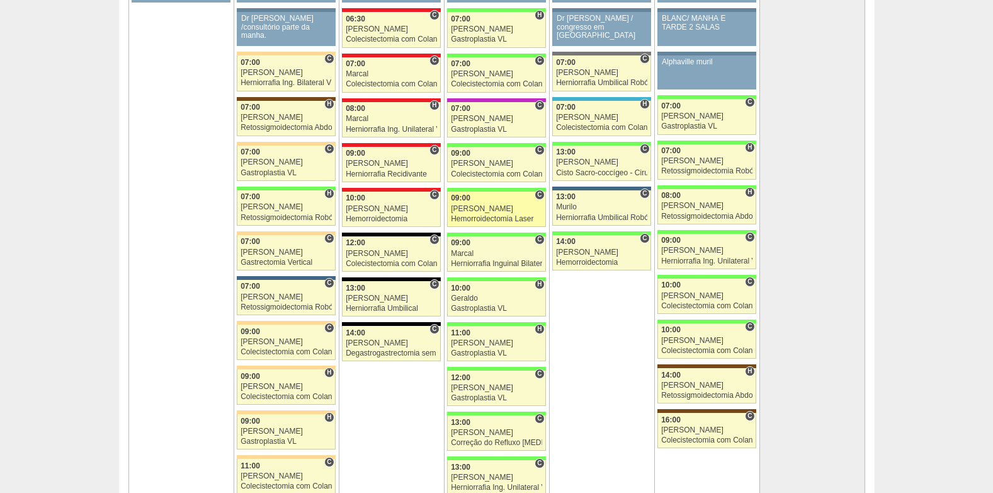
click at [491, 206] on div "[PERSON_NAME]" at bounding box center [496, 209] width 91 height 8
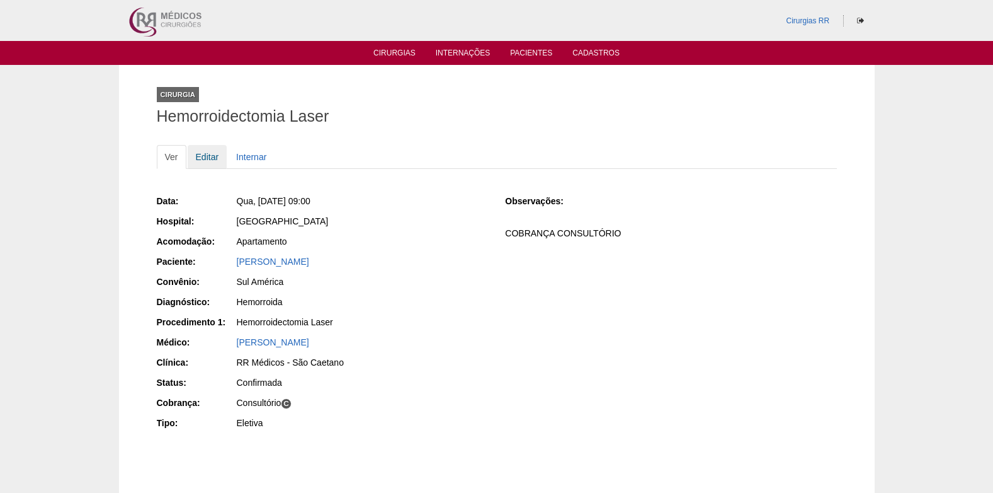
click at [204, 156] on link "Editar" at bounding box center [208, 157] width 40 height 24
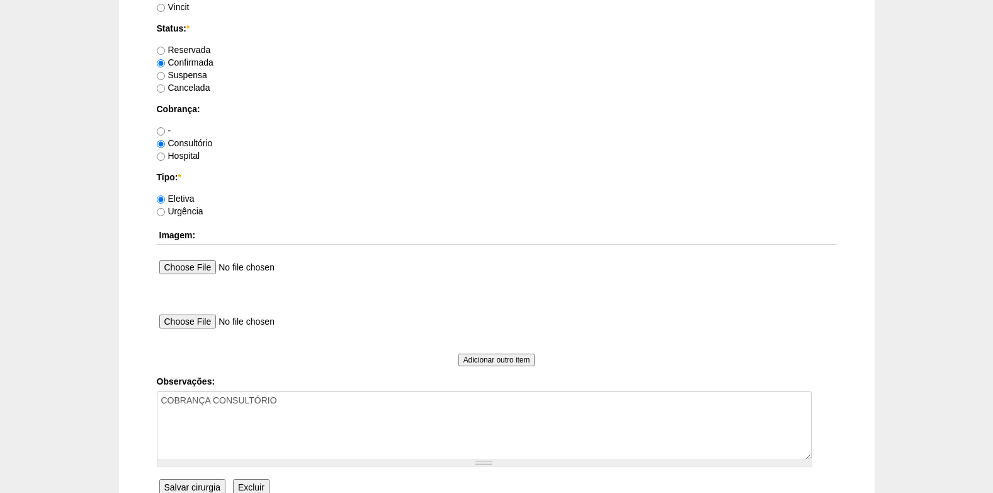
scroll to position [1071, 0]
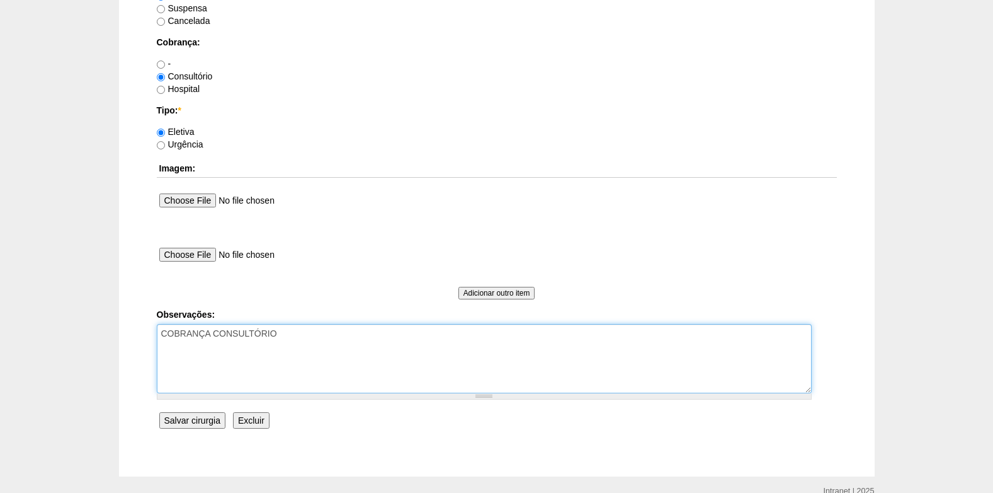
click at [307, 331] on textarea "COBRANÇA CONSULTÓRIO" at bounding box center [484, 358] width 655 height 69
type textarea "COBRANÇA CONSULTÓRIO AUTORIZADO VENCE 12/11"
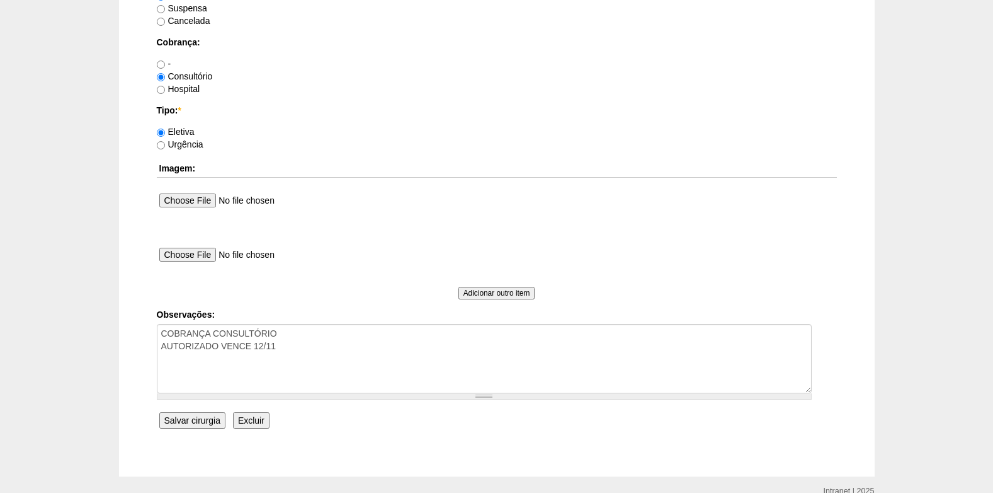
click at [190, 420] on input "Salvar cirurgia" at bounding box center [192, 420] width 66 height 16
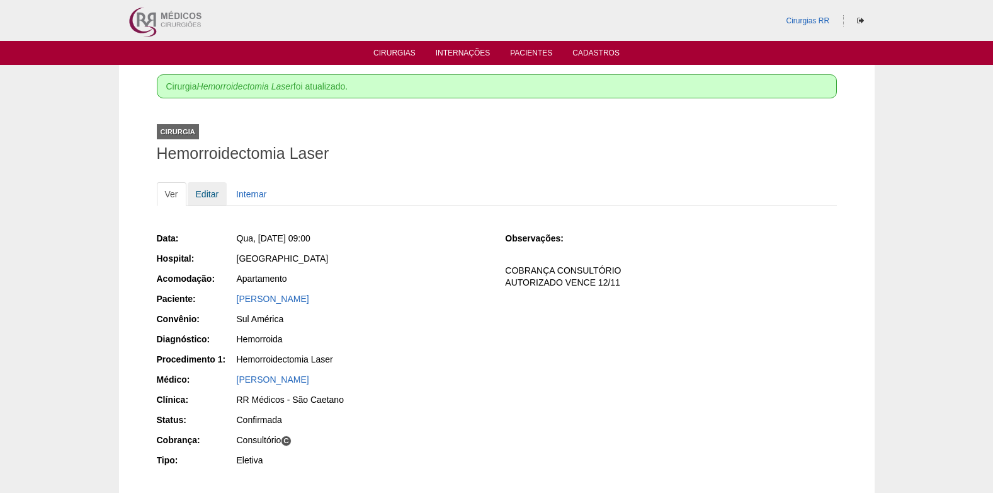
click at [199, 195] on link "Editar" at bounding box center [208, 194] width 40 height 24
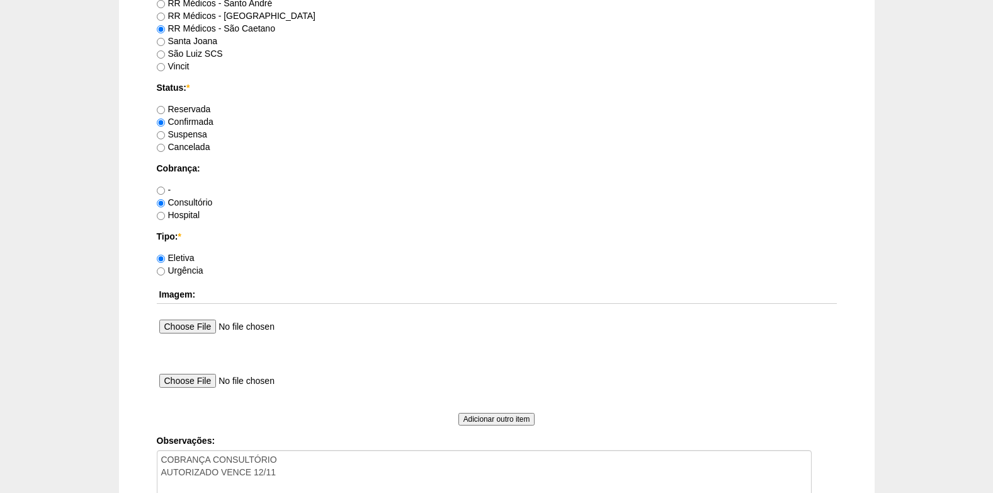
scroll to position [1130, 0]
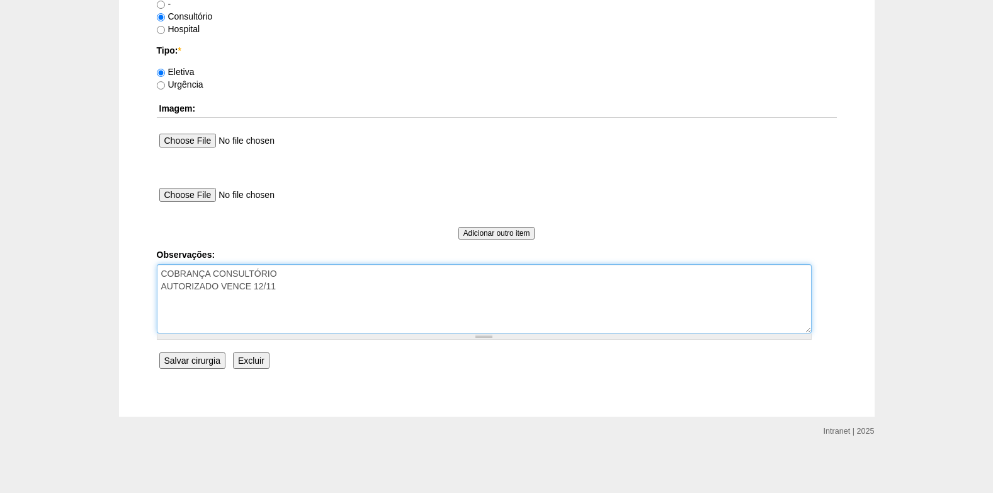
click at [371, 309] on textarea "COBRANÇA CONSULTÓRIO AUTORIZADO VENCE 12/11" at bounding box center [484, 298] width 655 height 69
drag, startPoint x: 259, startPoint y: 315, endPoint x: 232, endPoint y: 320, distance: 28.2
click at [232, 320] on textarea "COBRANÇA CONSULTÓRIO AUTORIZADO VENCE 12/11" at bounding box center [484, 298] width 655 height 69
click at [161, 313] on textarea "COBRANÇA CONSULTÓRIO AUTORIZADO VENCE 12/11" at bounding box center [484, 298] width 655 height 69
type textarea "COBRANÇA CONSULTÓRIO AUTORIZADO VENCE 12/11 AGENDO LASER"
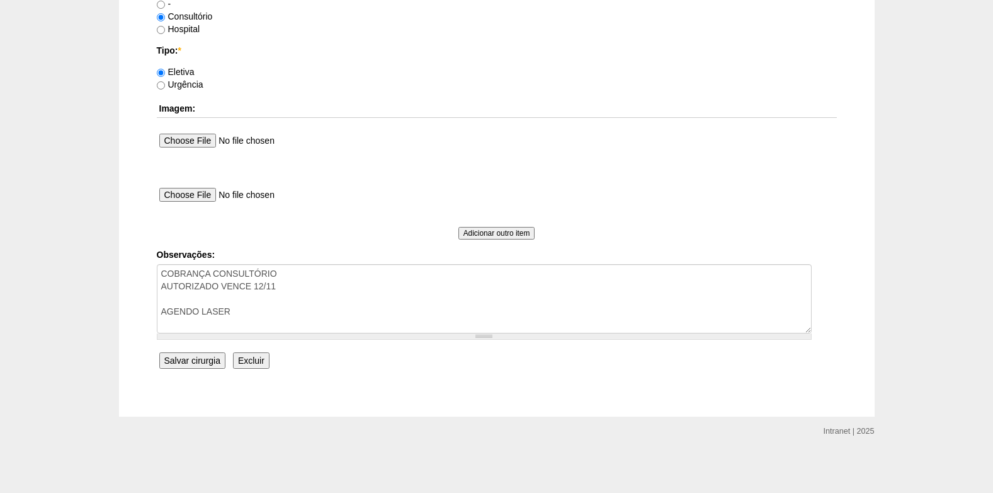
click at [198, 364] on input "Salvar cirurgia" at bounding box center [192, 360] width 66 height 16
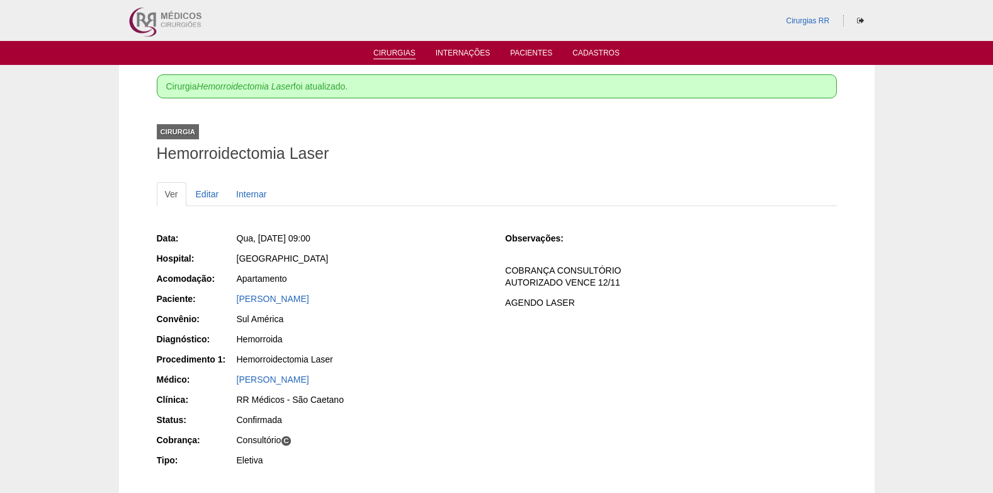
click at [388, 55] on link "Cirurgias" at bounding box center [394, 53] width 42 height 11
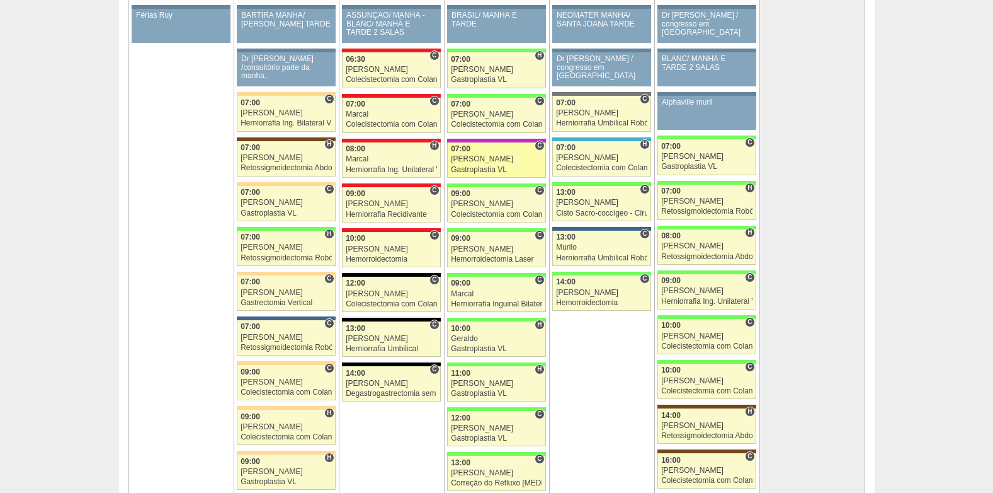
scroll to position [2645, 0]
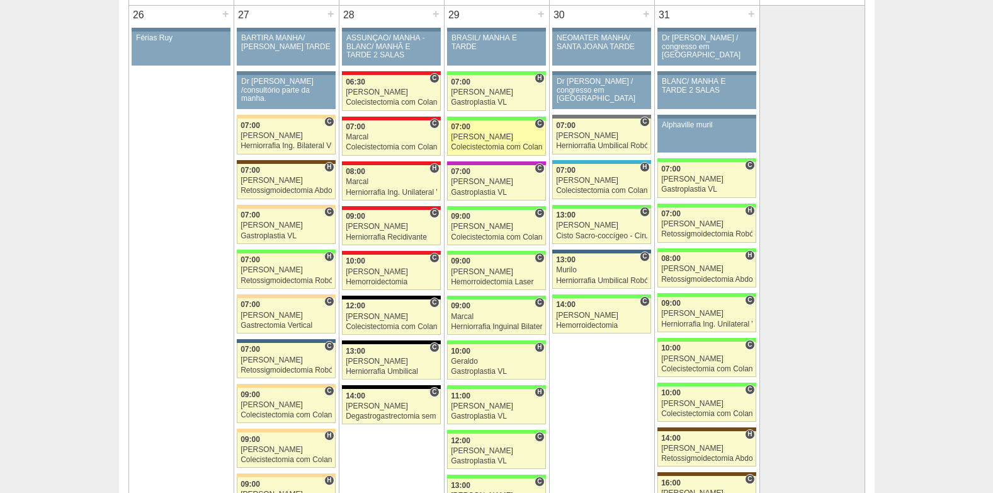
click at [475, 132] on link "89386 Felipe Rossi C 07:00 Felipe Rossi Colecistectomia com Colangiografia VL H…" at bounding box center [496, 137] width 98 height 35
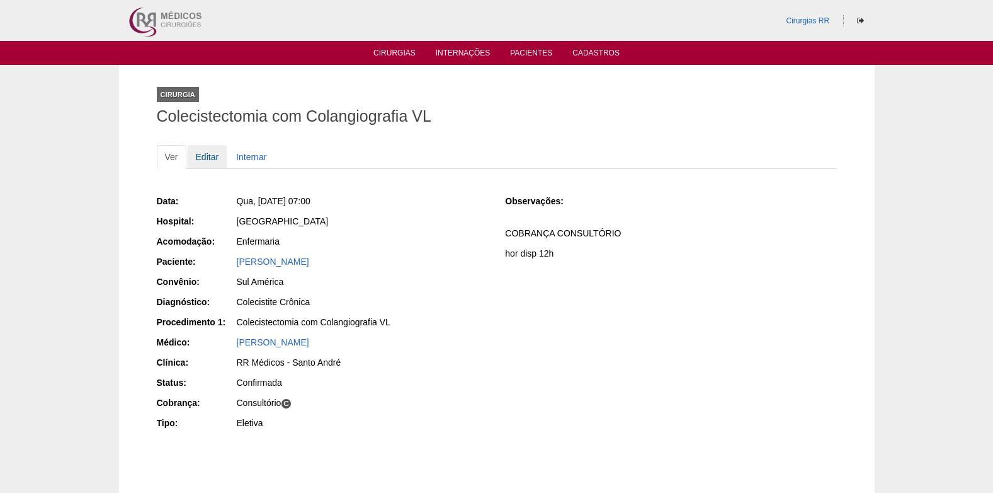
click at [210, 155] on link "Editar" at bounding box center [208, 157] width 40 height 24
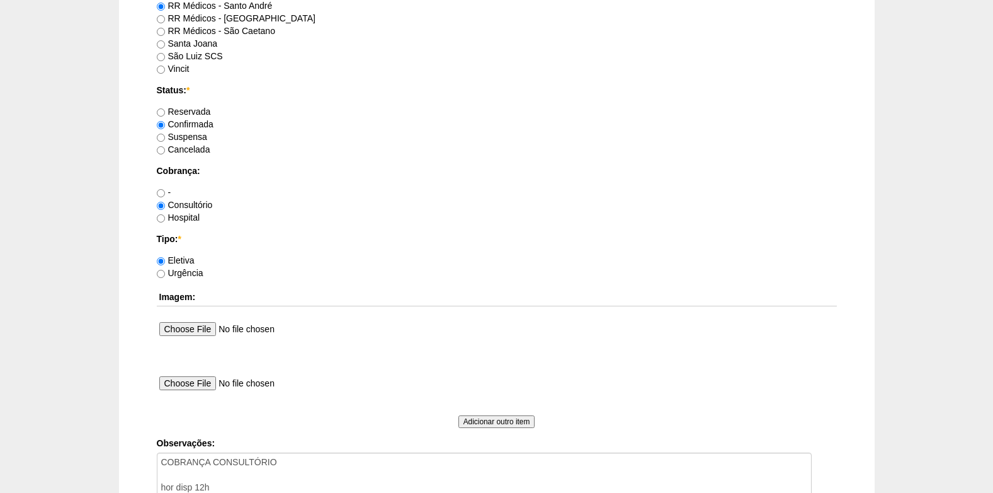
scroll to position [1130, 0]
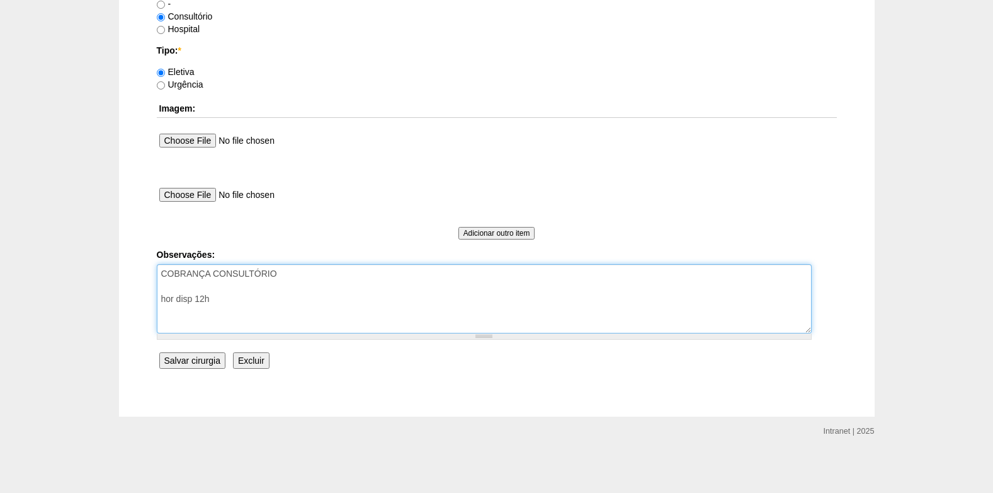
click at [321, 283] on textarea "COBRANÇA CONSULTÓRIO hor disp 12h" at bounding box center [484, 298] width 655 height 69
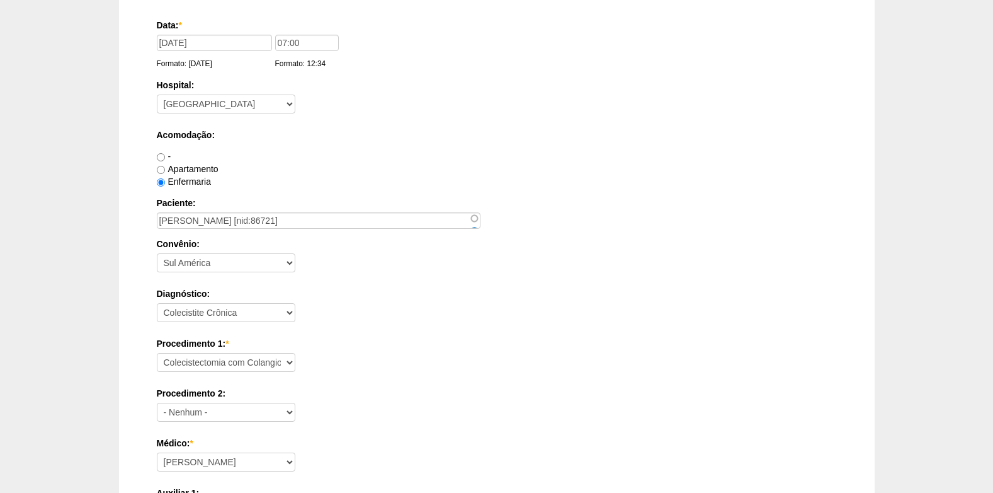
scroll to position [0, 0]
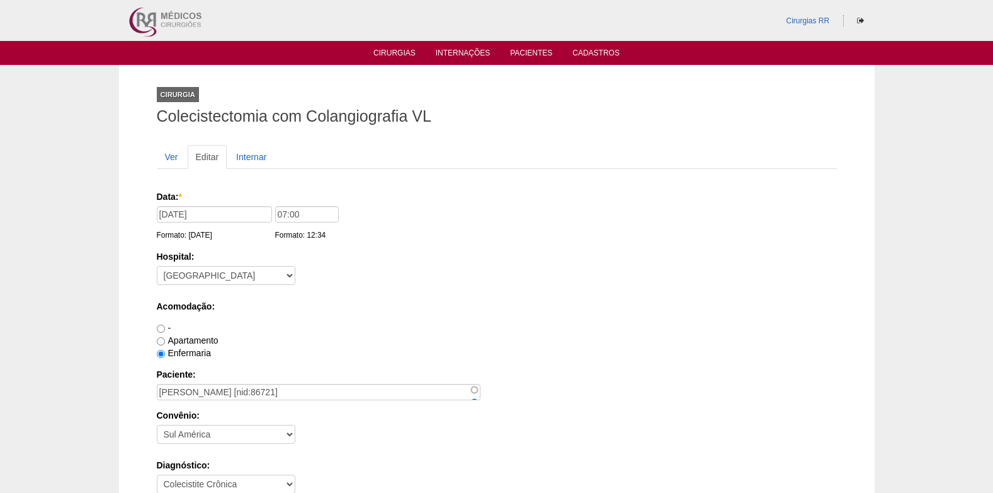
type textarea "COBRANÇA CONSULTÓRIO AUTORIZADA VENCE 07/11 hor disp 12h"
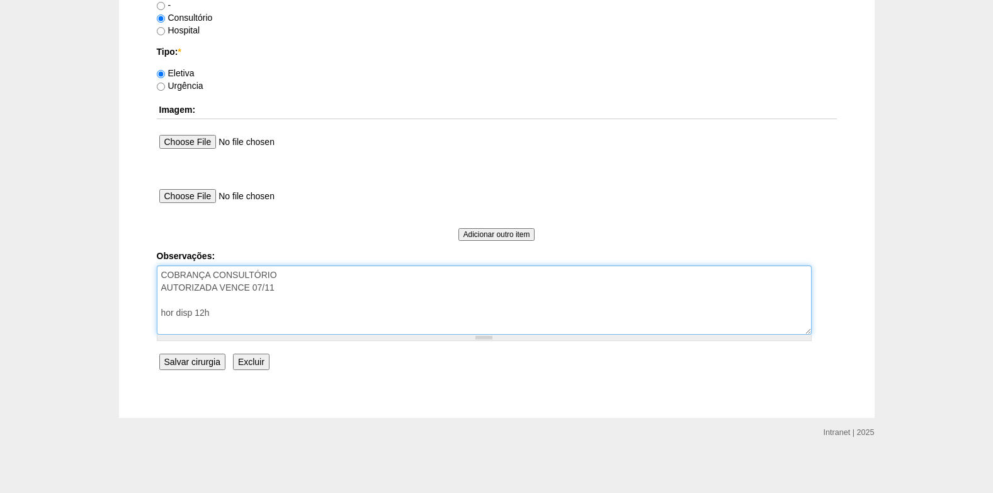
scroll to position [1130, 0]
drag, startPoint x: 227, startPoint y: 313, endPoint x: 142, endPoint y: 311, distance: 84.4
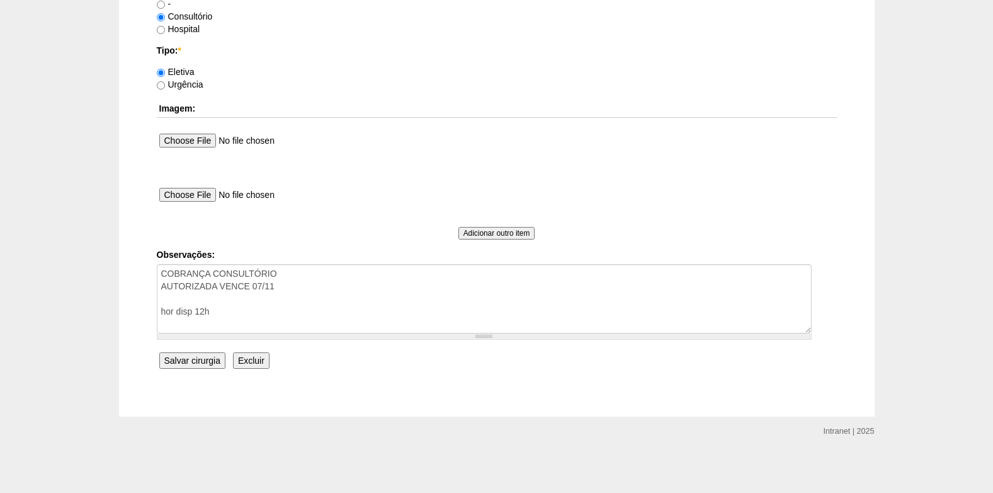
click at [194, 359] on input "Salvar cirurgia" at bounding box center [192, 360] width 66 height 16
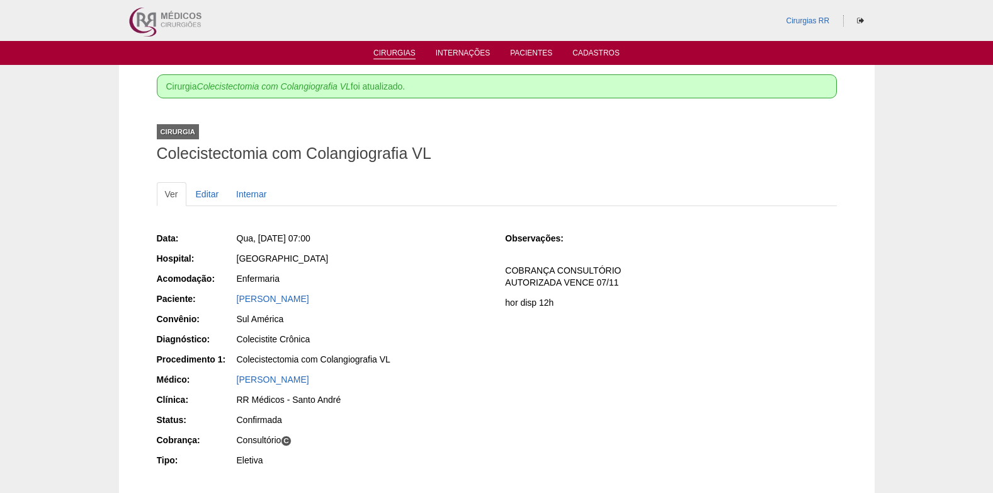
click at [406, 50] on link "Cirurgias" at bounding box center [394, 53] width 42 height 11
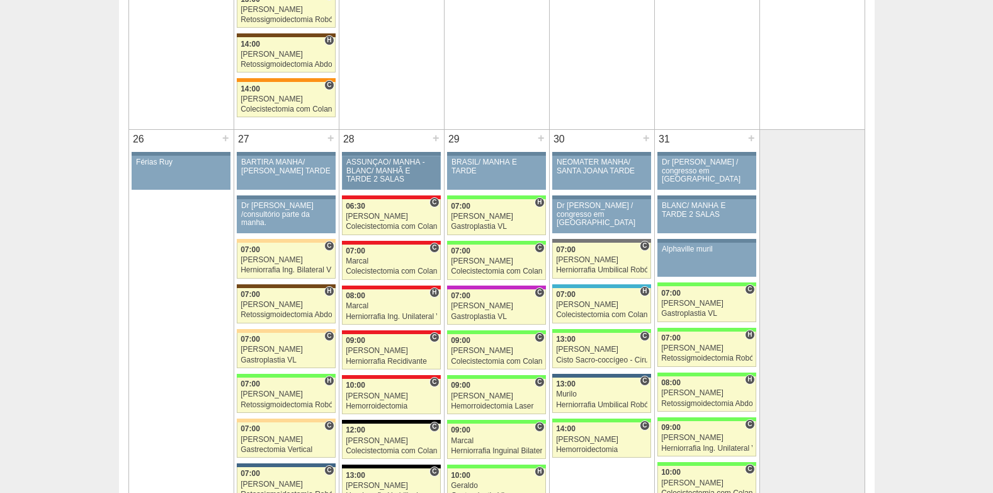
scroll to position [2519, 0]
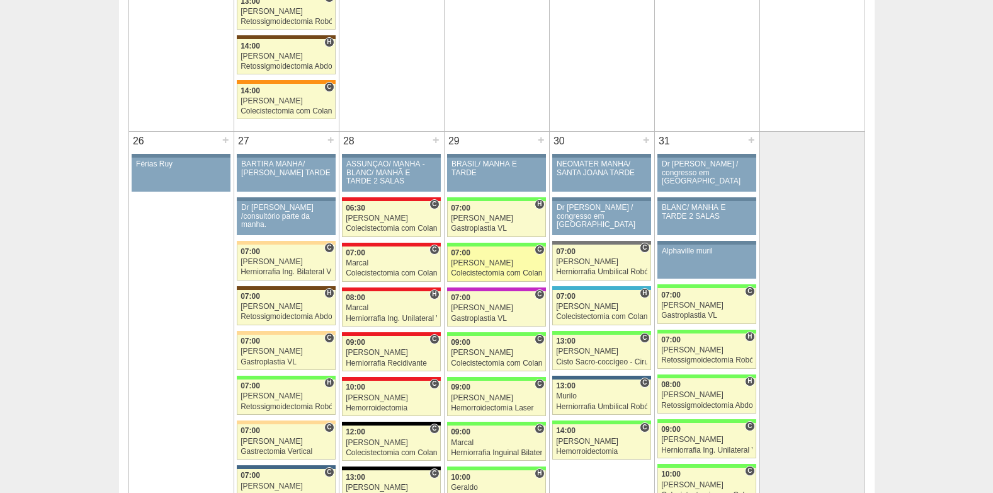
click at [479, 271] on div "Colecistectomia com Colangiografia VL" at bounding box center [496, 273] width 91 height 8
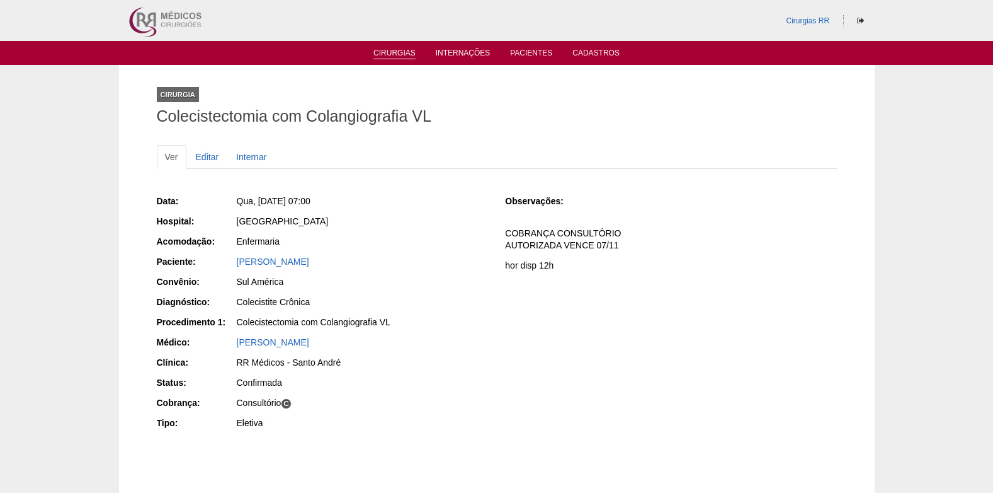
click at [392, 55] on link "Cirurgias" at bounding box center [394, 53] width 42 height 11
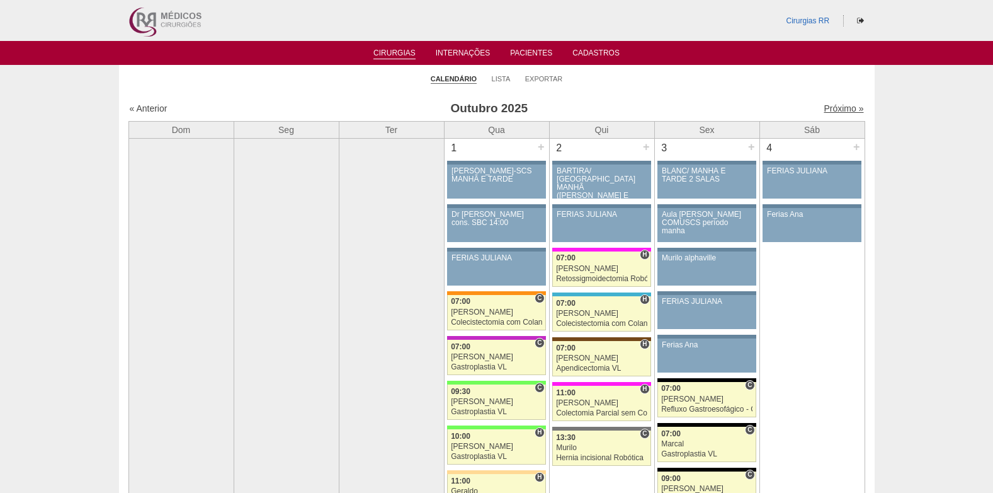
click at [824, 106] on link "Próximo »" at bounding box center [844, 108] width 40 height 10
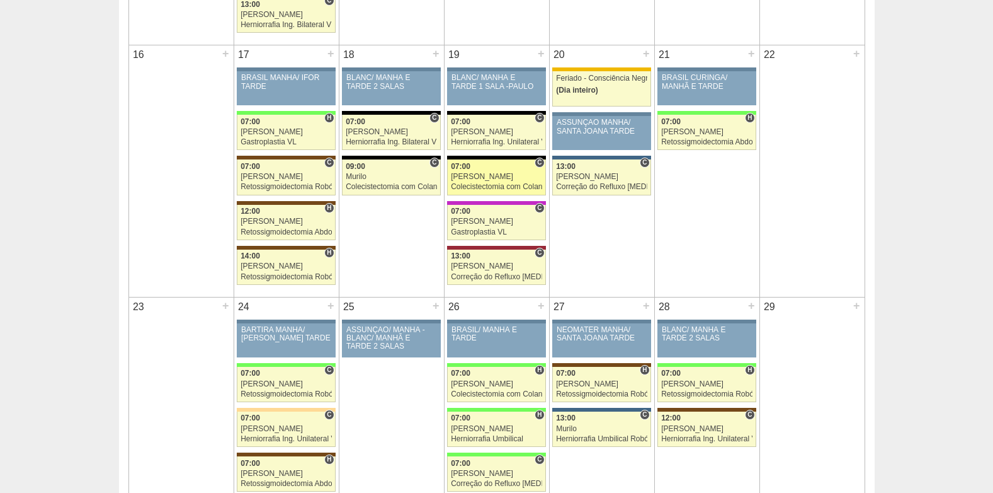
scroll to position [1071, 0]
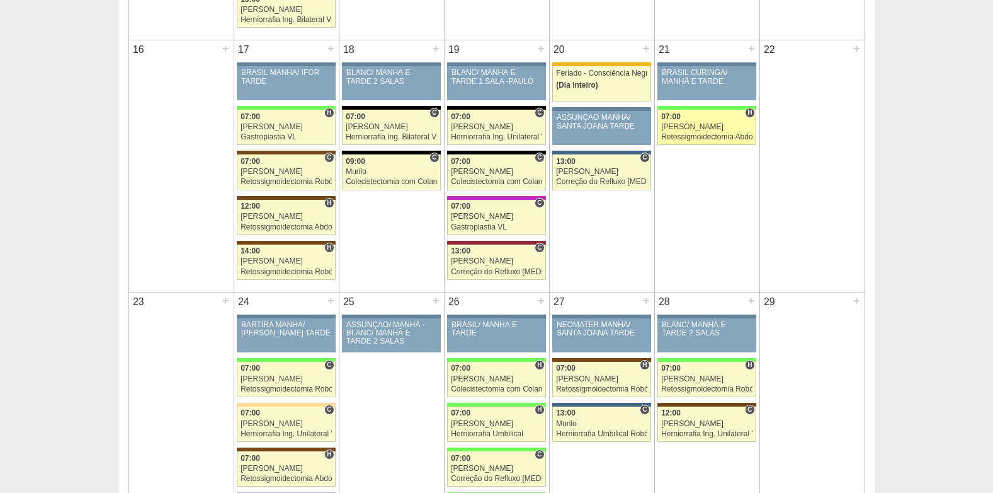
click at [700, 133] on div "Retossigmoidectomia Abdominal VL" at bounding box center [706, 137] width 91 height 8
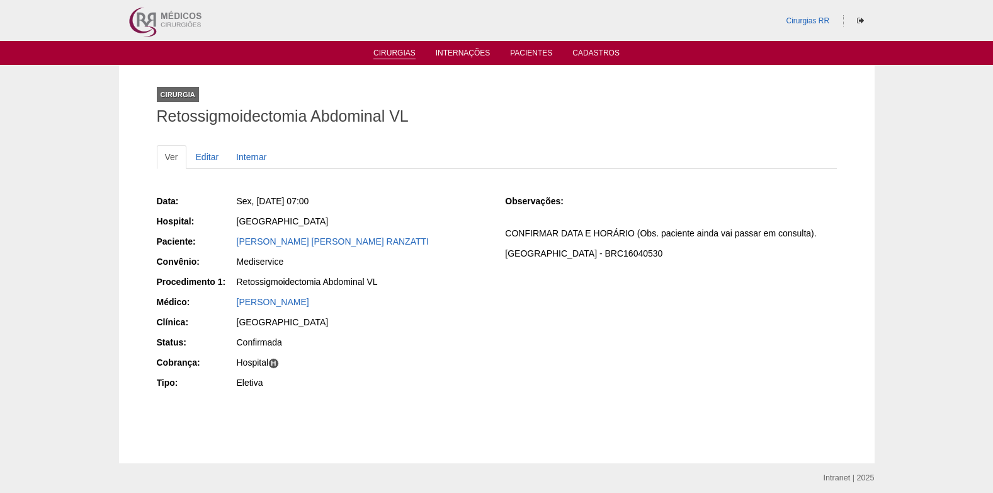
click at [401, 50] on link "Cirurgias" at bounding box center [394, 53] width 42 height 11
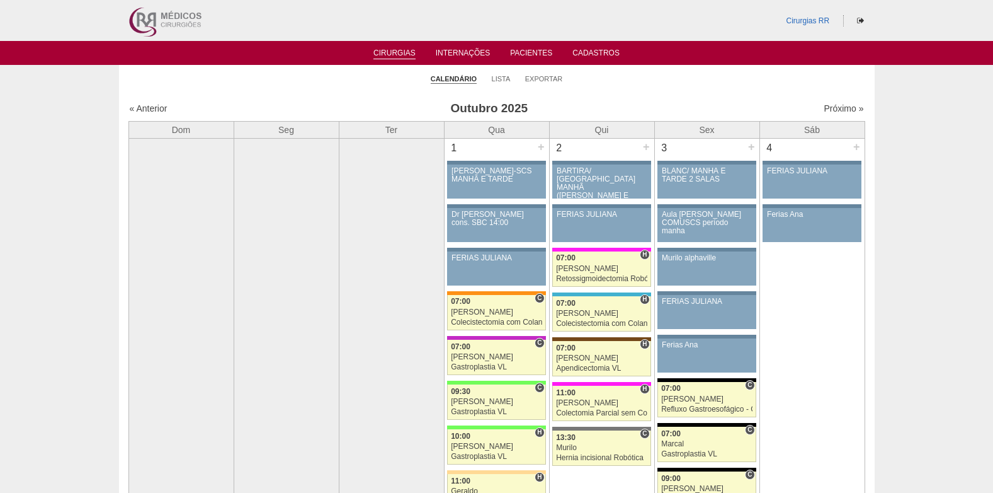
click at [627, 101] on h3 "Outubro 2025" at bounding box center [488, 109] width 367 height 18
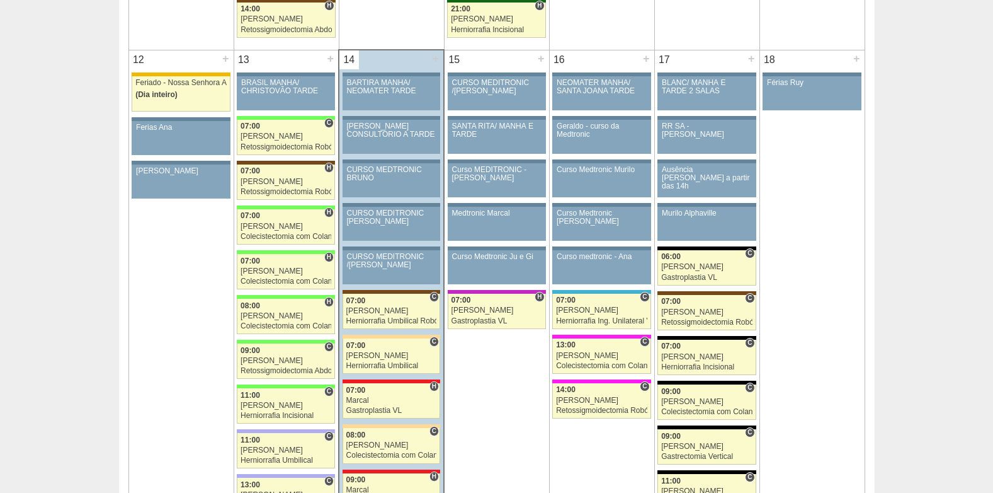
scroll to position [1323, 0]
